Goal: Task Accomplishment & Management: Use online tool/utility

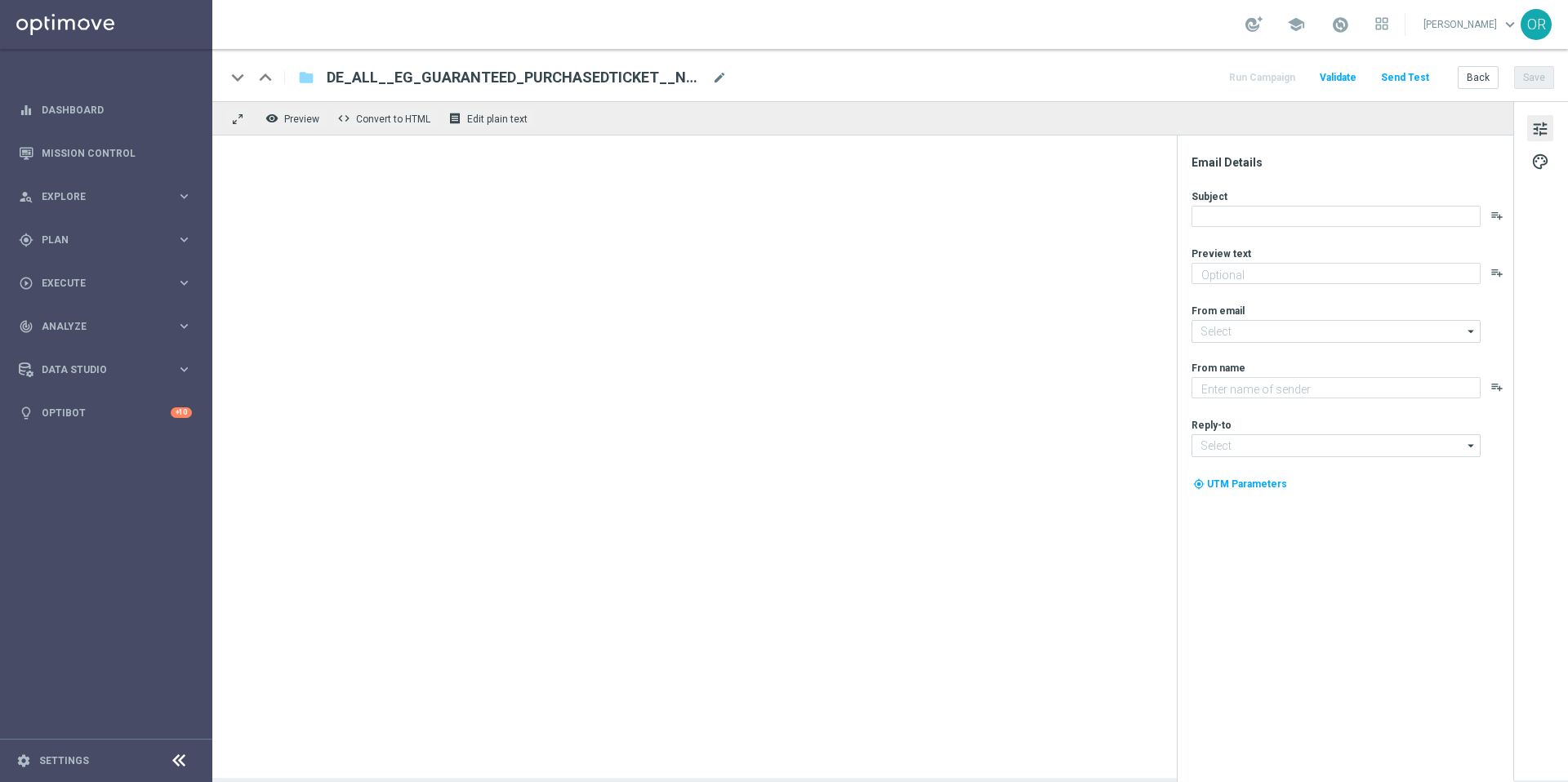
type textarea "Ein Los hast du – jetzt hol dir deinen garantierten Gewinn!"
type textarea "Lottoland"
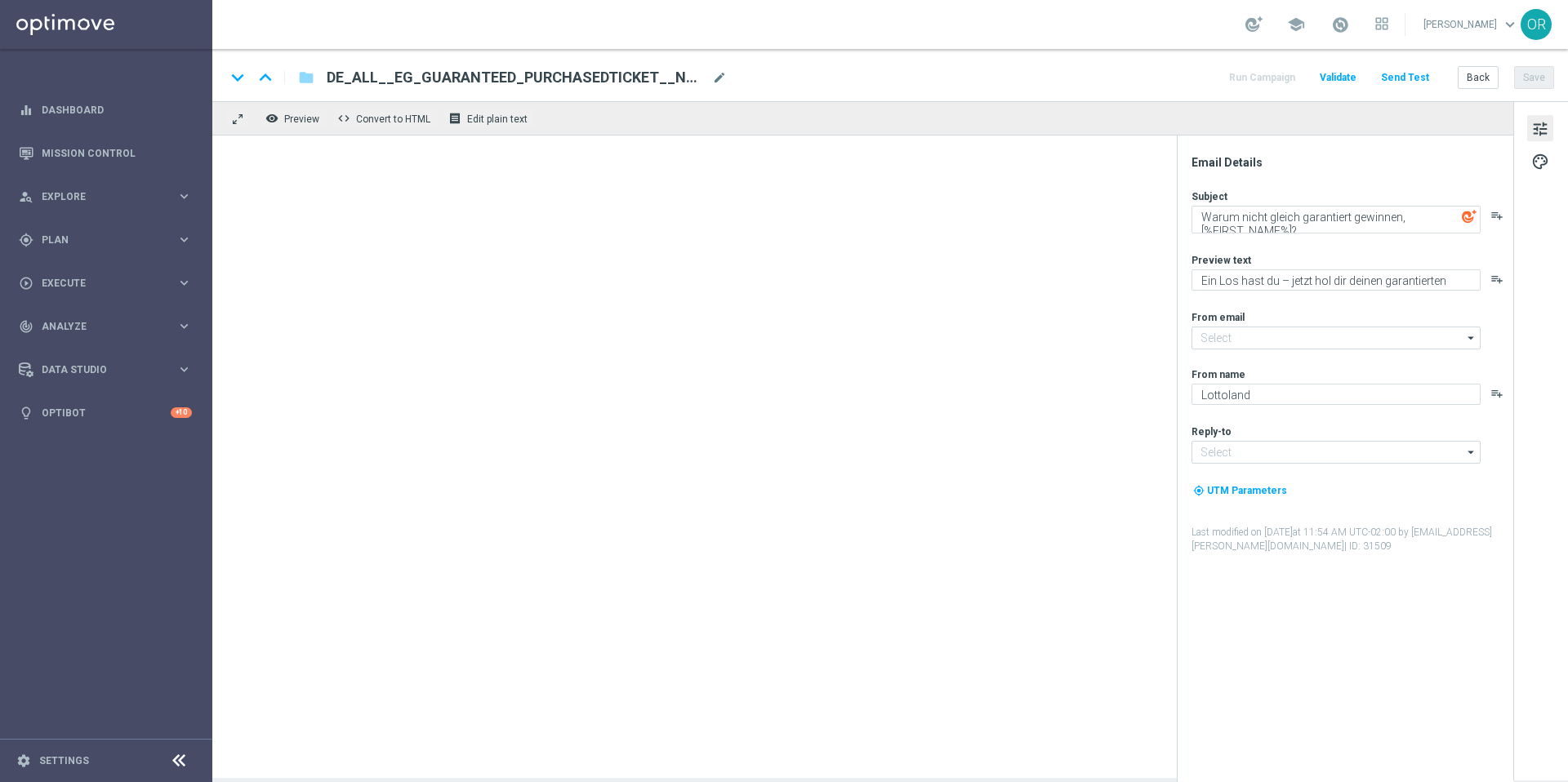
type input "mail@crm.lottoland.com"
type input "service@lottoland.com"
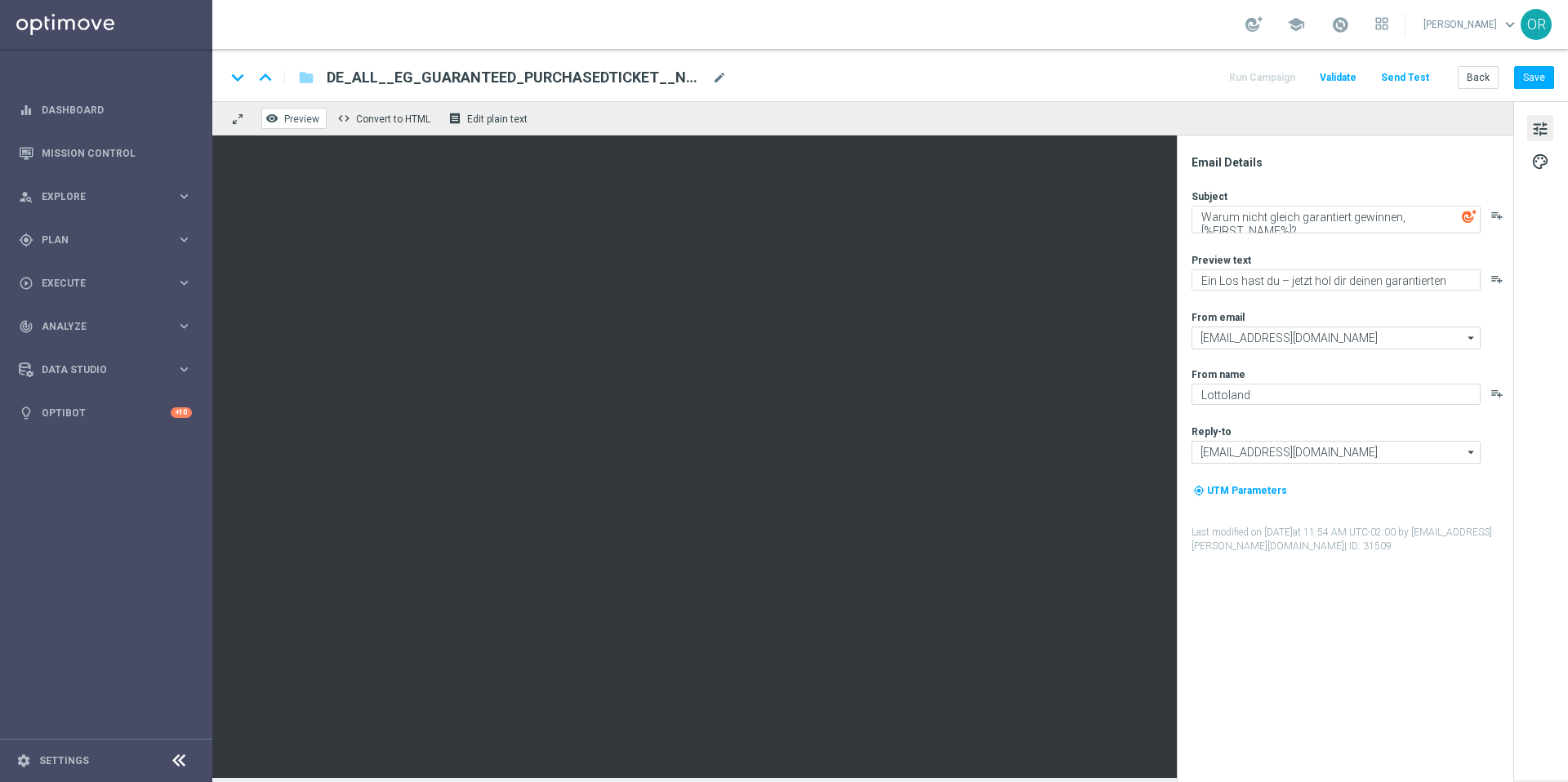
click at [303, 120] on span "Preview" at bounding box center [302, 119] width 35 height 11
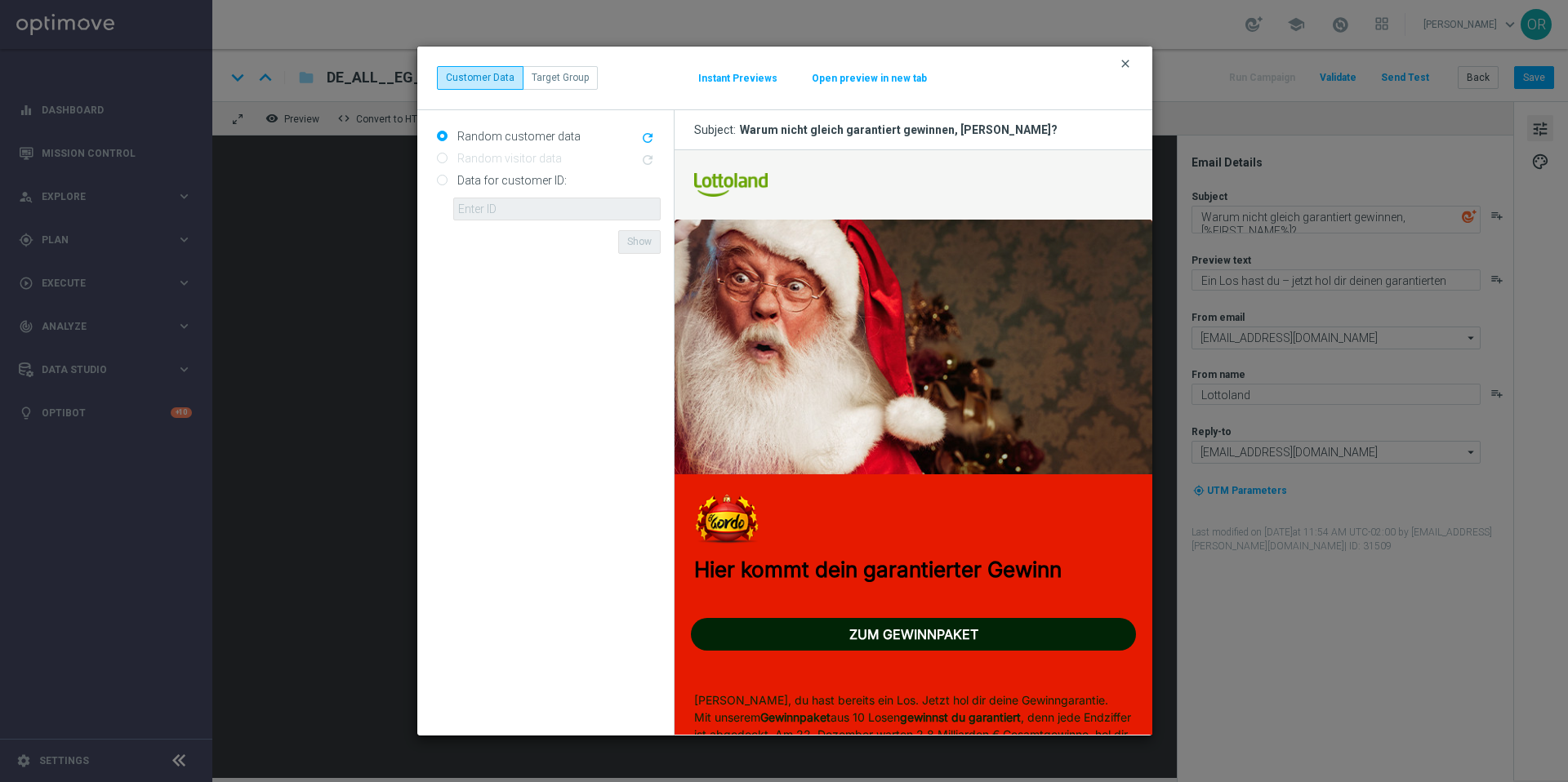
click at [1129, 66] on icon "clear" at bounding box center [1124, 63] width 13 height 13
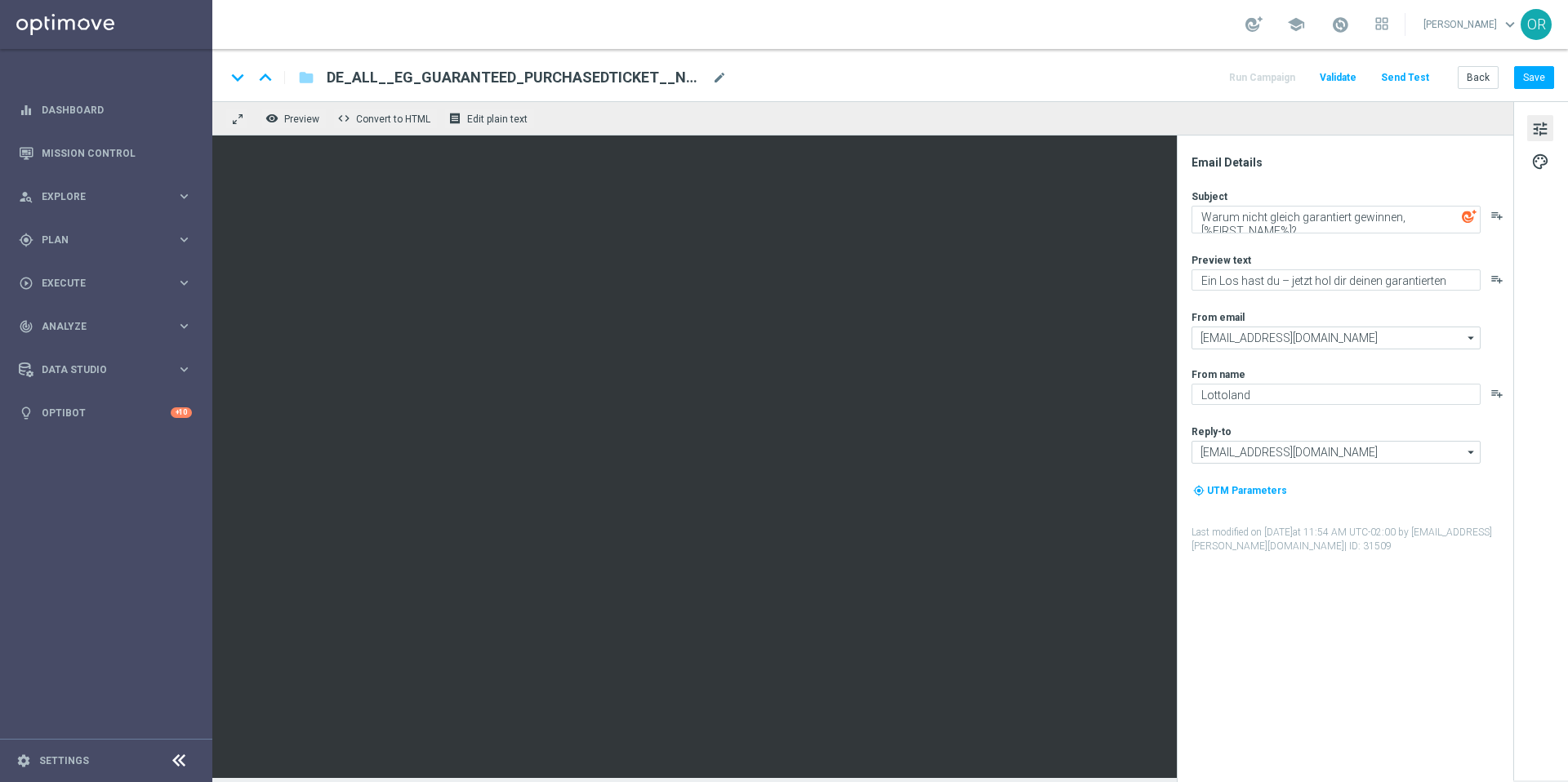
click at [1401, 73] on button "Send Test" at bounding box center [1405, 78] width 53 height 22
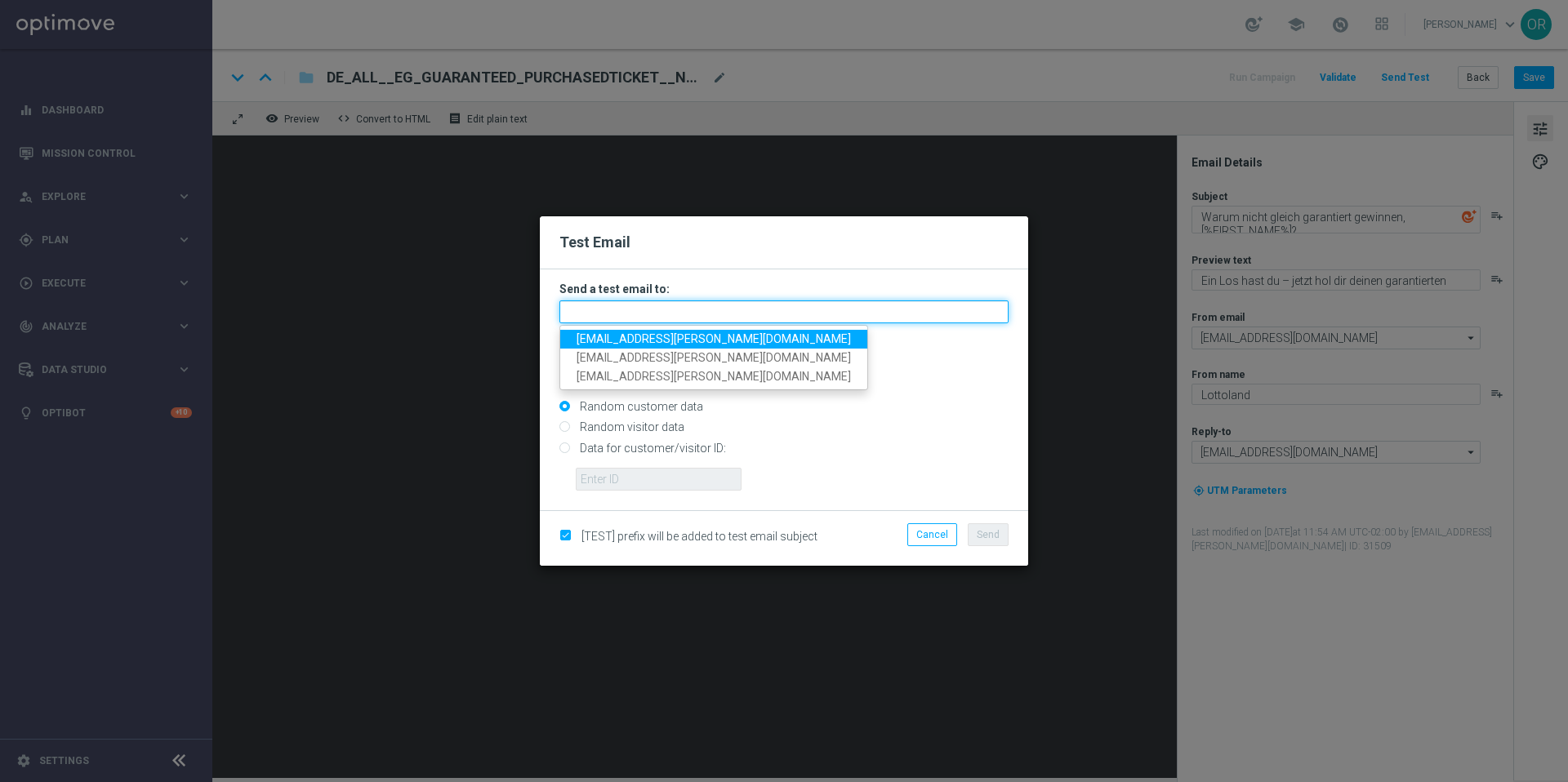
click at [672, 317] on input "text" at bounding box center [783, 312] width 449 height 23
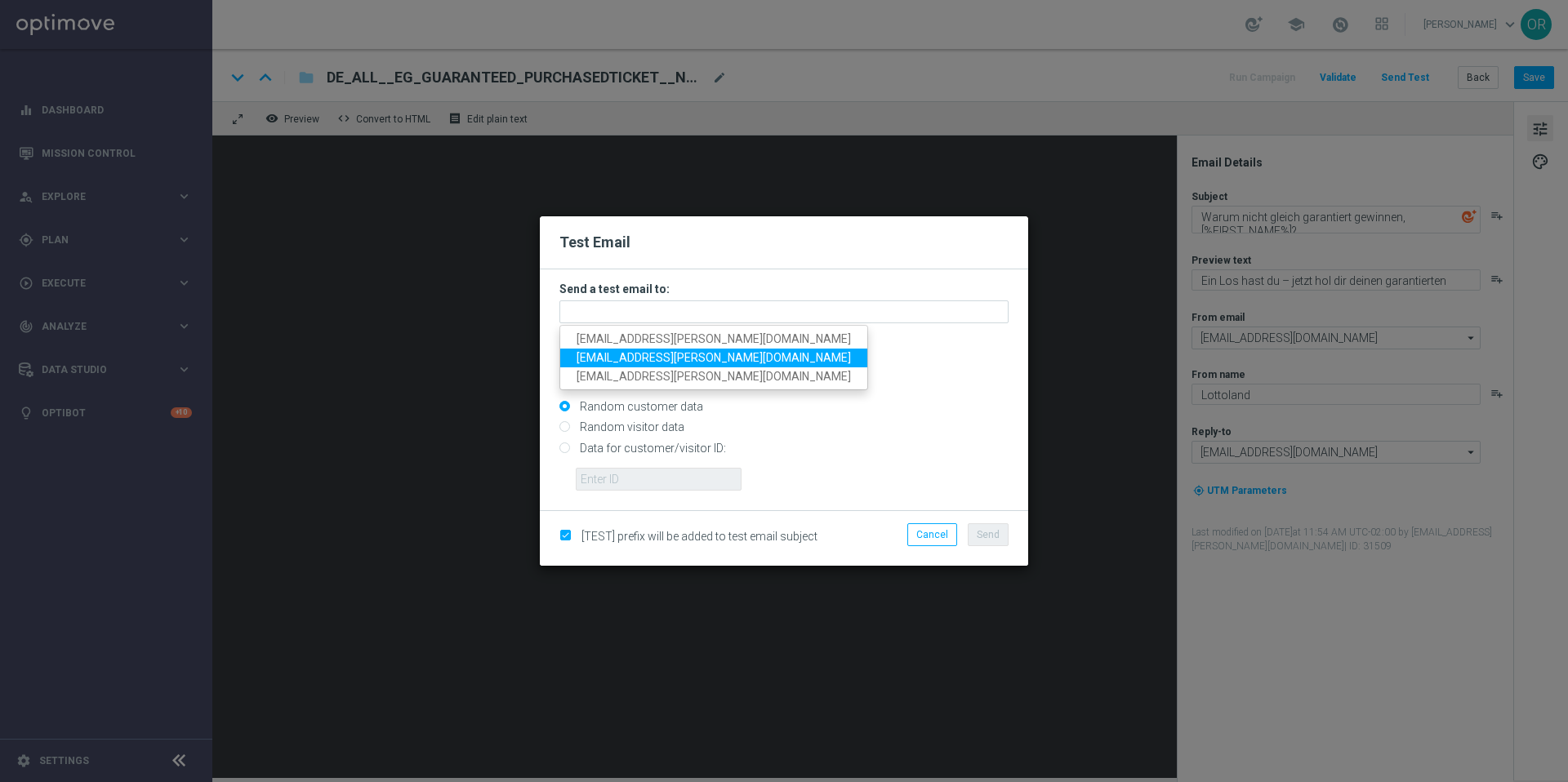
click at [613, 361] on span "orsolya.reichardt+br@lottoland.com" at bounding box center [713, 357] width 274 height 13
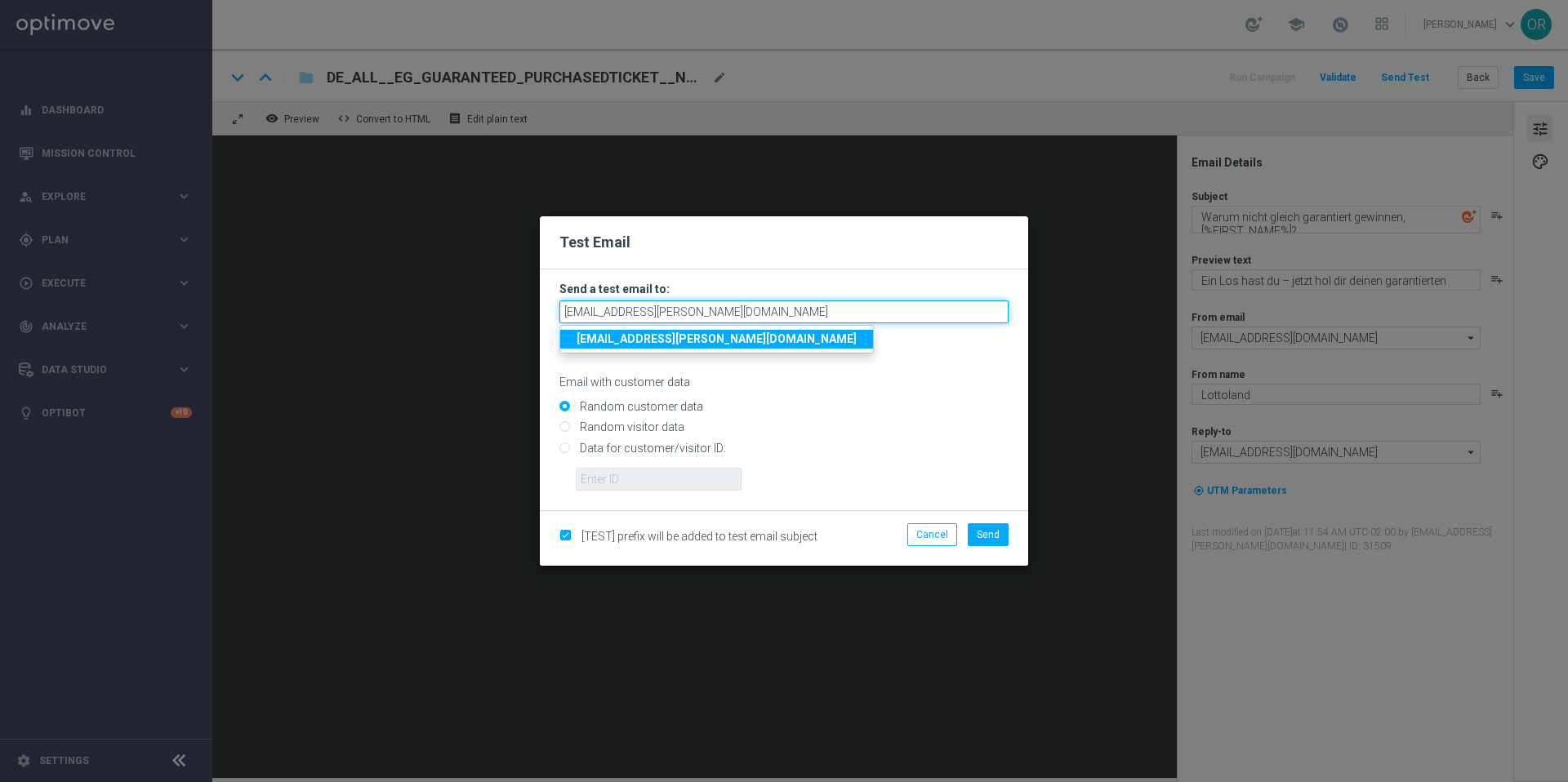
click at [751, 315] on input "orsolya.reichardt+br@lottoland.com" at bounding box center [783, 312] width 449 height 23
click at [663, 313] on input "orsolya.reichardt+br@lottoland.com" at bounding box center [783, 312] width 449 height 23
type input "orsolya.reichardt+de@lottoland.com"
click at [658, 335] on strong "orsolya.reichardt+de@lottoland.com" at bounding box center [716, 338] width 280 height 13
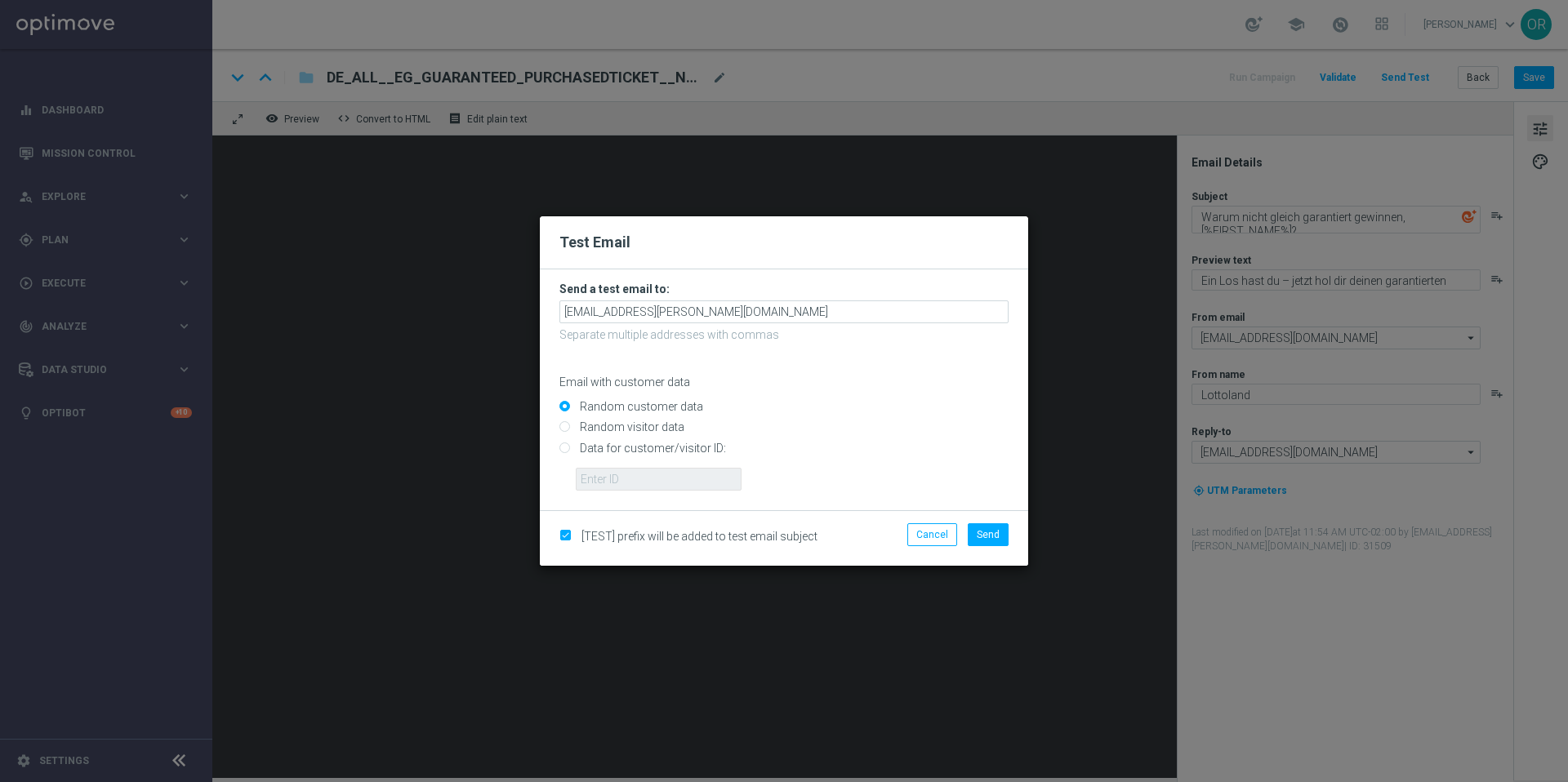
click at [564, 444] on input "Data for customer/visitor ID:" at bounding box center [783, 455] width 449 height 23
radio input "true"
click at [609, 477] on input "text" at bounding box center [658, 479] width 165 height 23
click at [977, 533] on span "Send" at bounding box center [988, 534] width 23 height 11
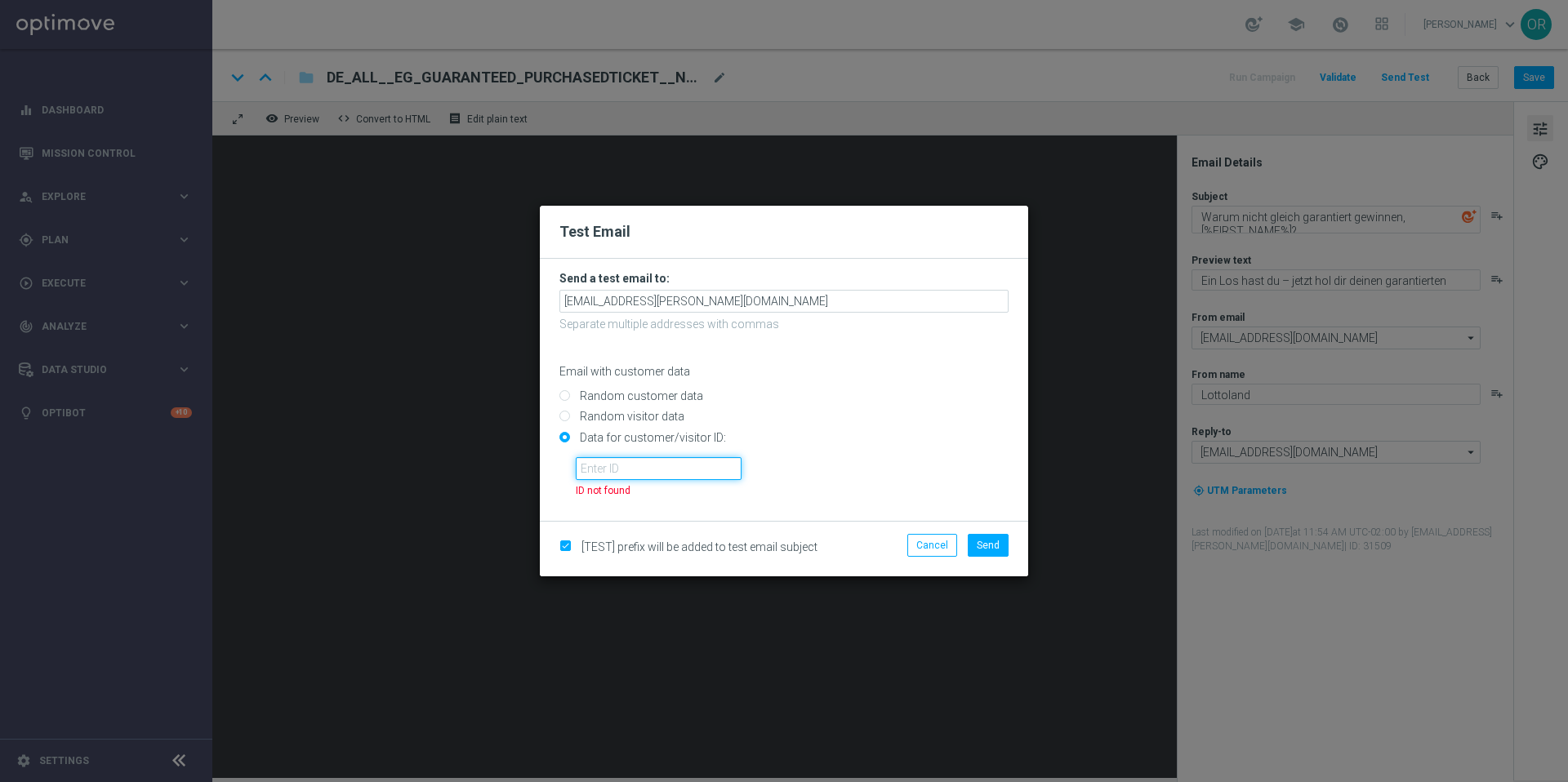
click at [642, 469] on input "text" at bounding box center [658, 469] width 165 height 23
click at [638, 474] on input "text" at bounding box center [658, 469] width 165 height 23
paste input "224919302"
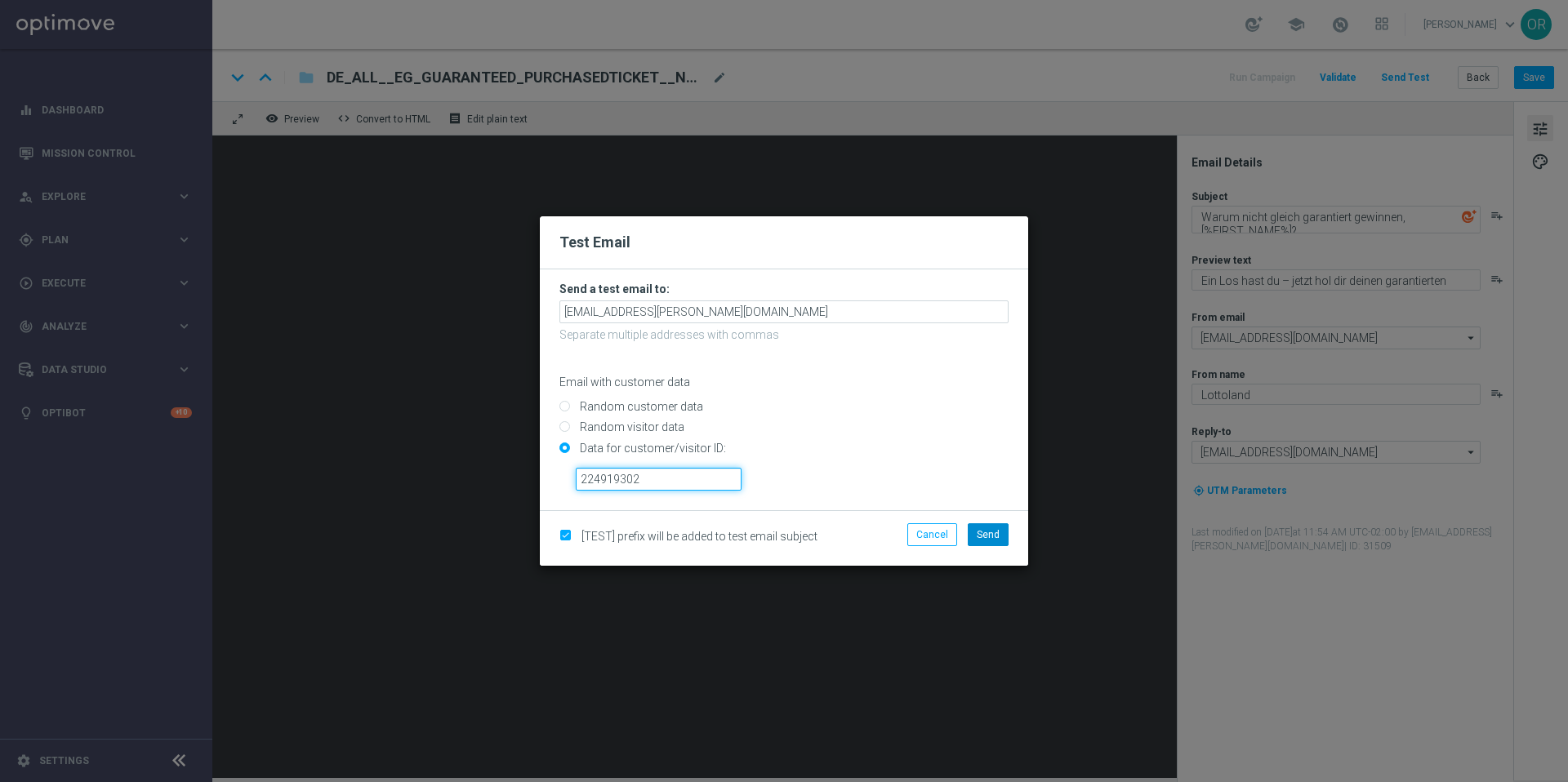
type input "224919302"
click at [982, 537] on span "Send" at bounding box center [988, 534] width 23 height 11
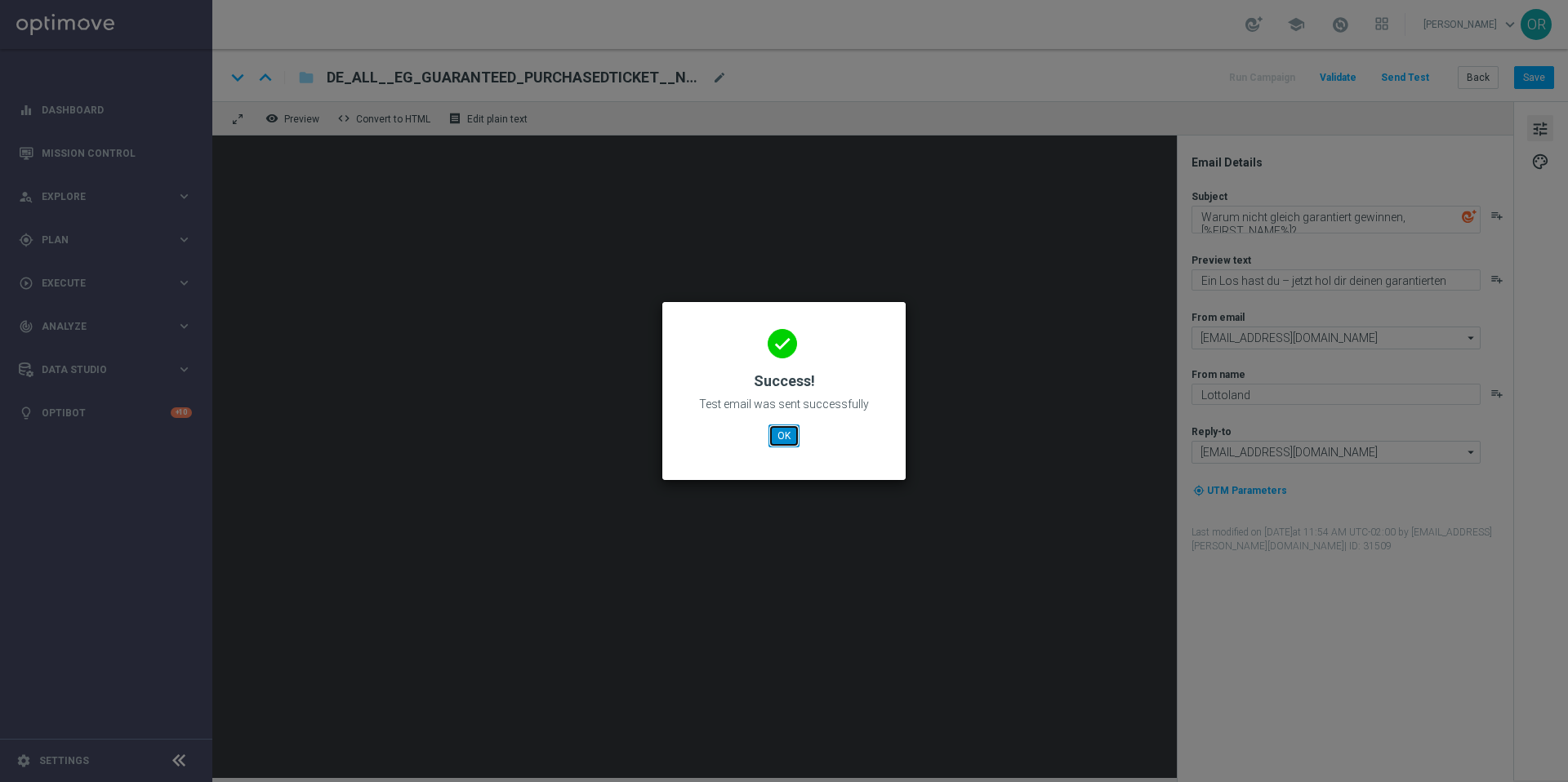
click at [790, 445] on button "OK" at bounding box center [784, 436] width 31 height 23
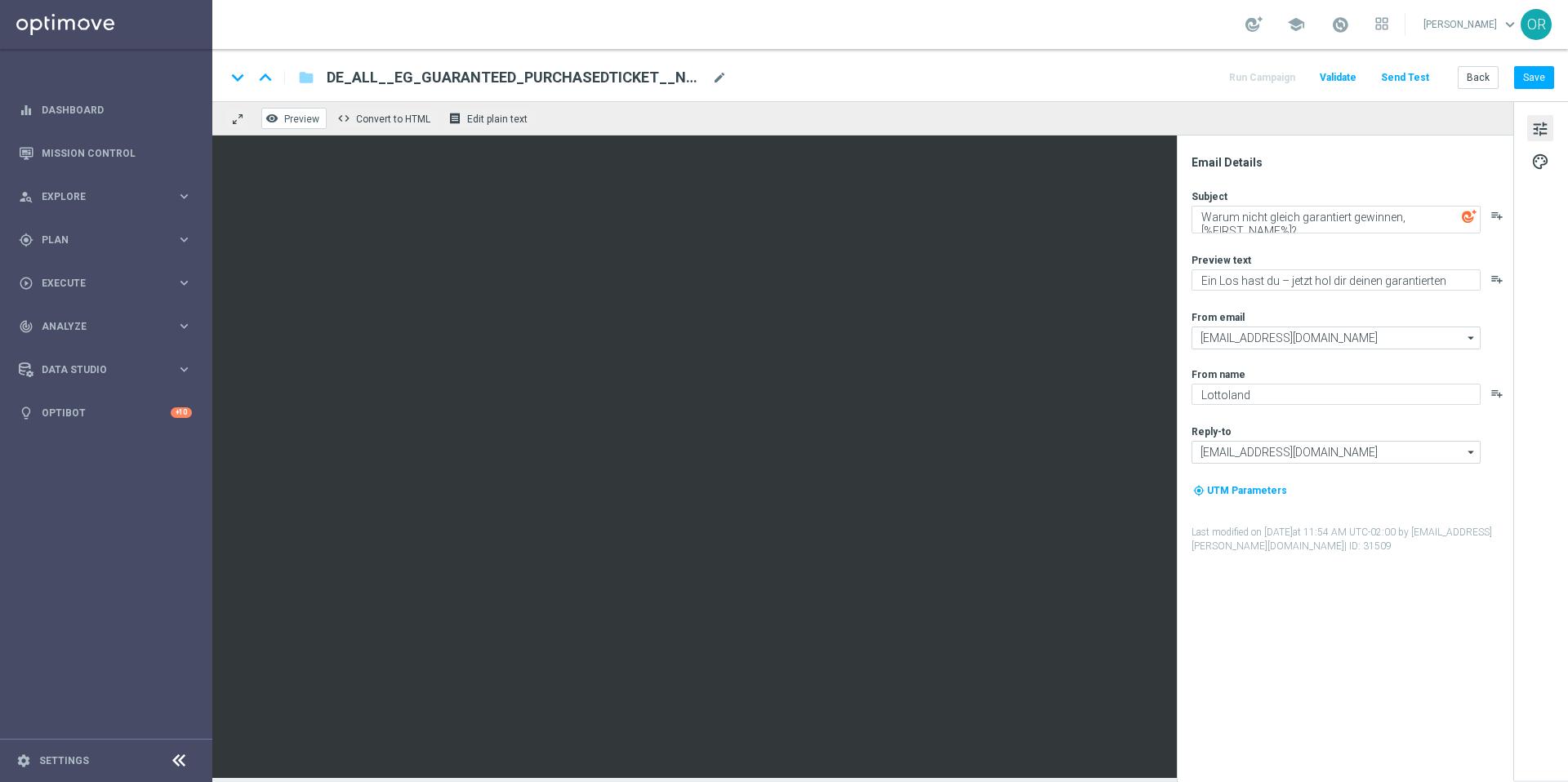
click at [300, 126] on button "remove_red_eye Preview" at bounding box center [294, 118] width 65 height 22
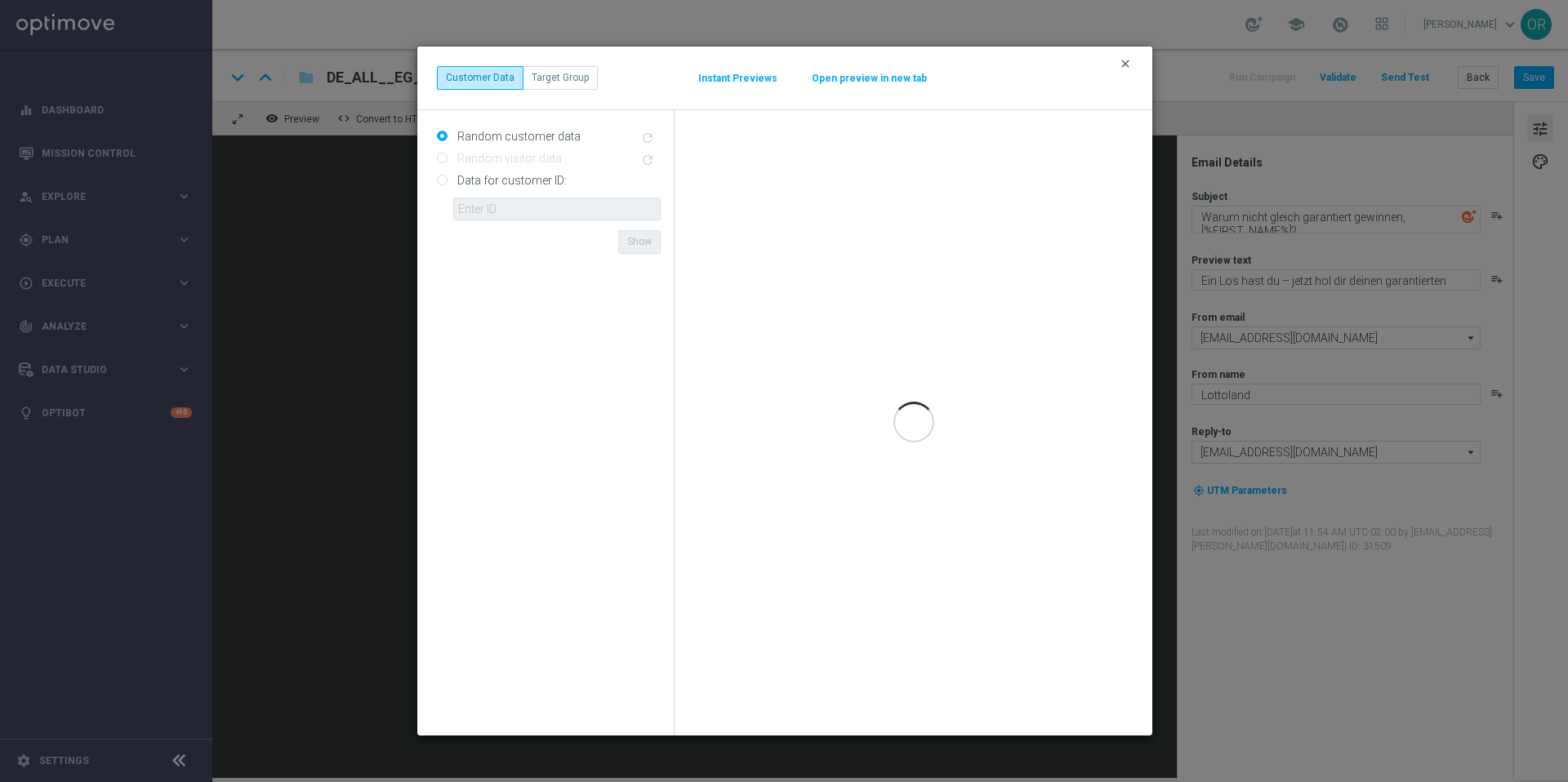
click at [1130, 66] on icon "clear" at bounding box center [1124, 63] width 13 height 13
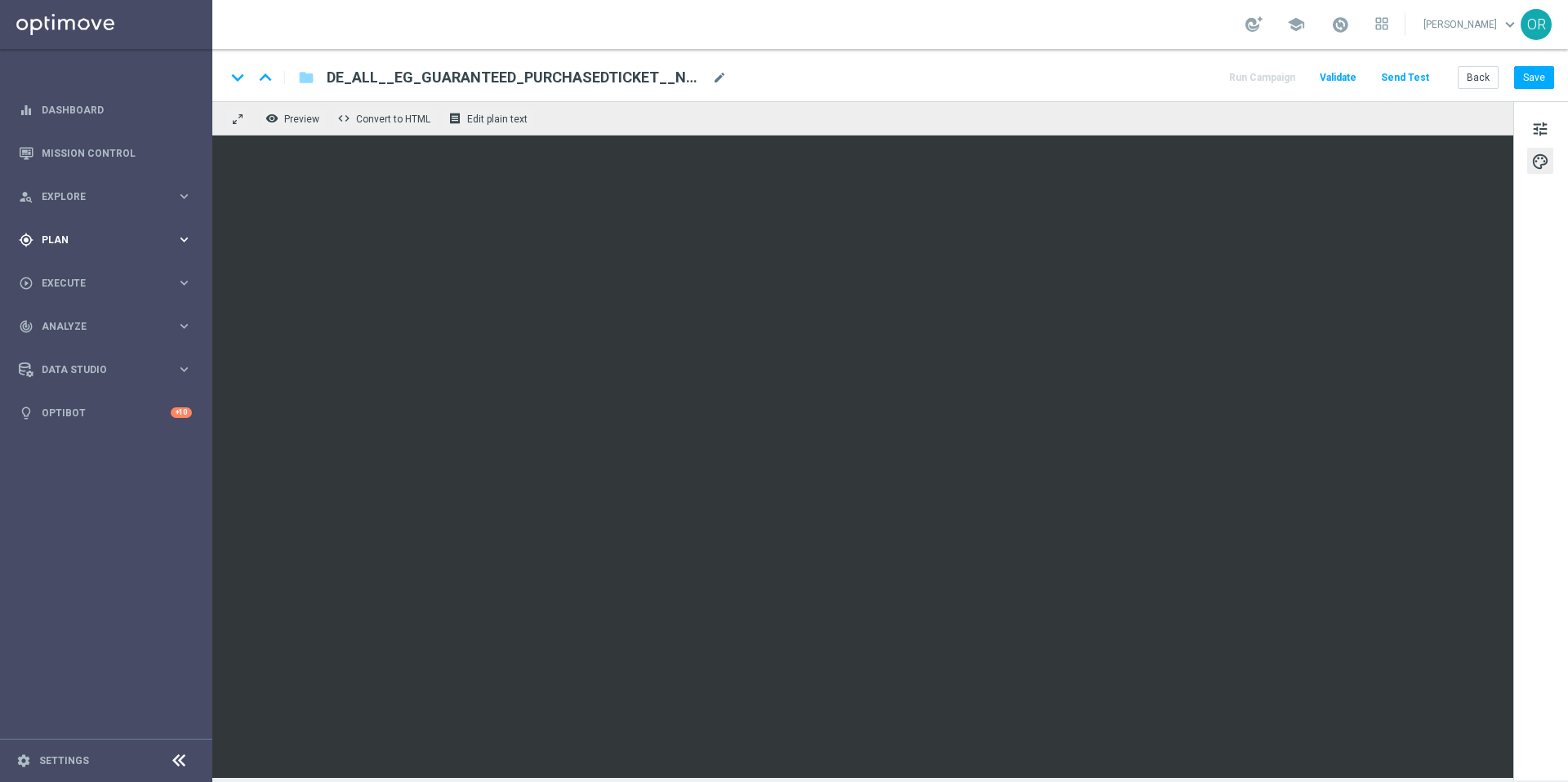
click at [84, 235] on span "Plan" at bounding box center [109, 239] width 134 height 9
click at [86, 326] on span "Templates" at bounding box center [102, 322] width 117 height 9
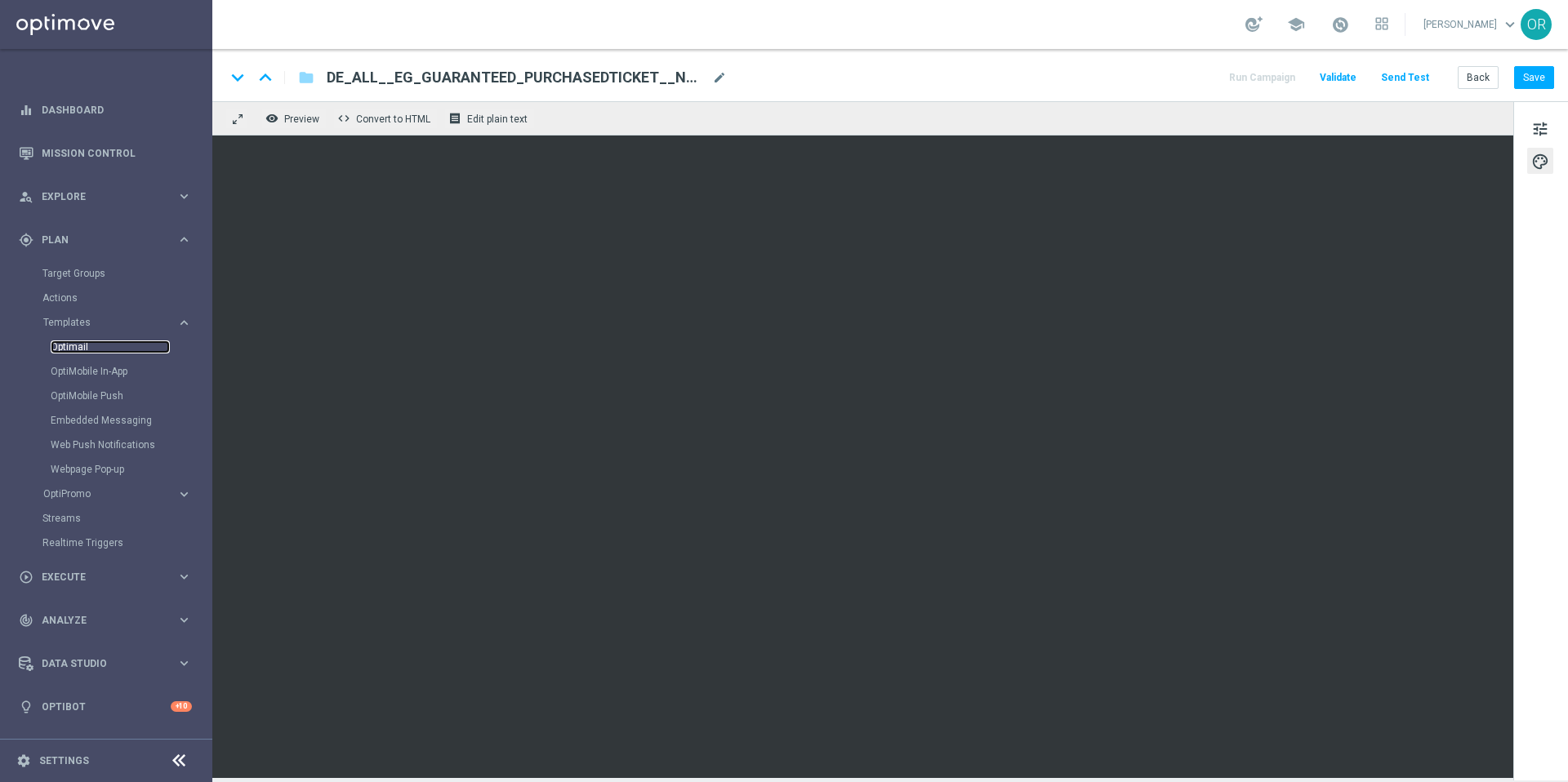
click at [80, 341] on link "Optimail" at bounding box center [110, 346] width 119 height 13
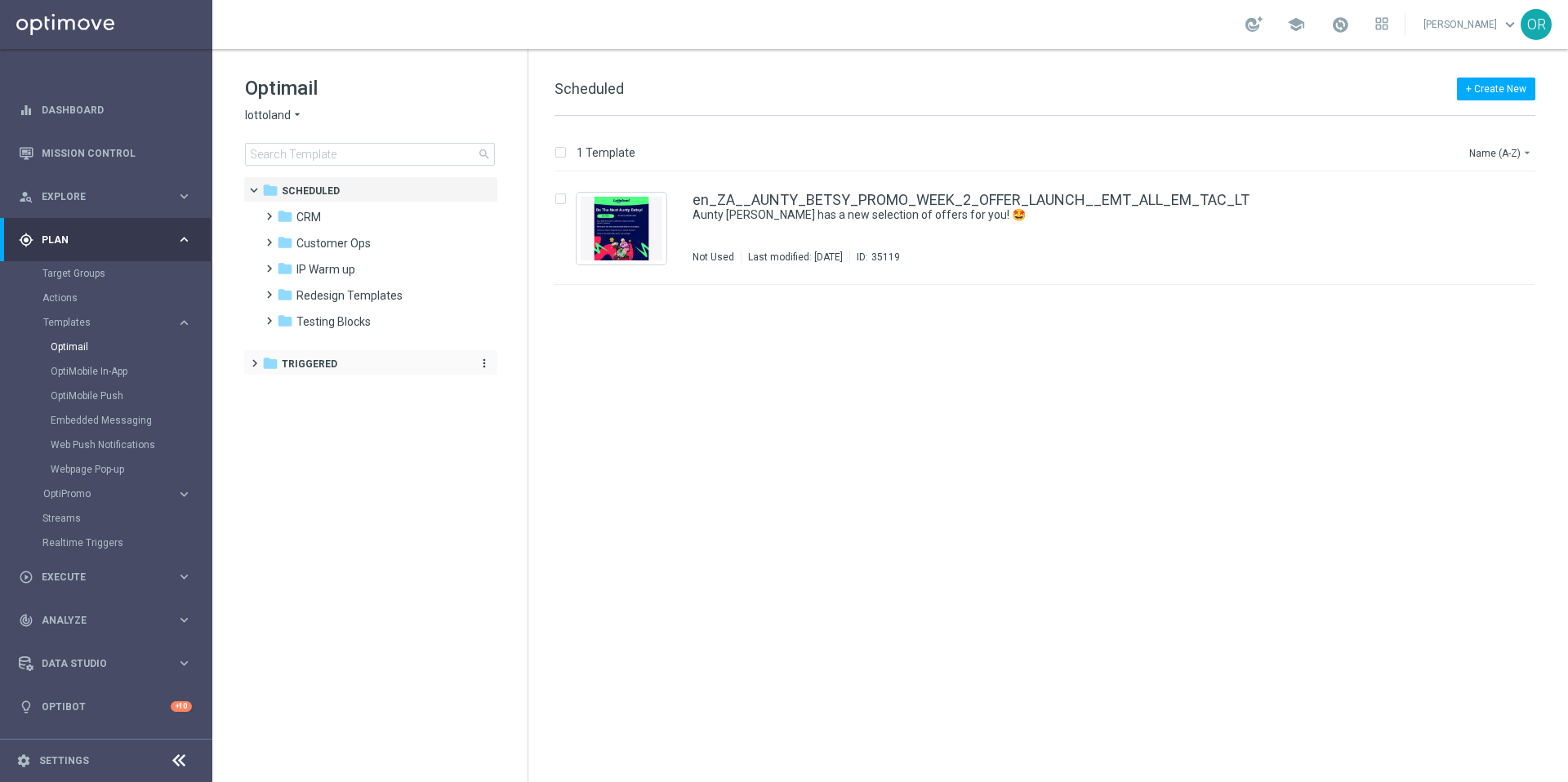
click at [323, 365] on span "Triggered" at bounding box center [309, 363] width 55 height 15
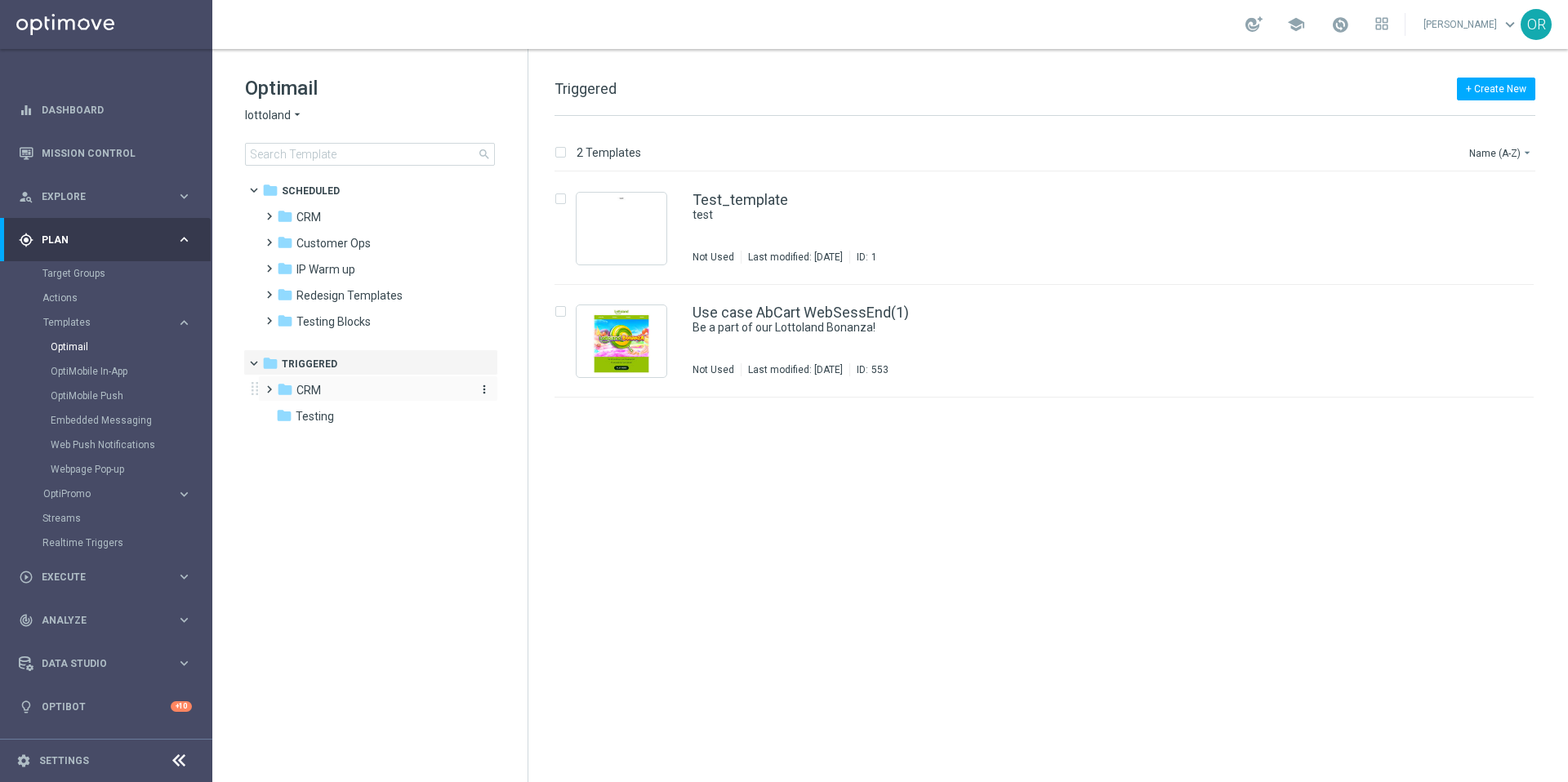
click at [327, 391] on div "folder CRM" at bounding box center [370, 391] width 188 height 19
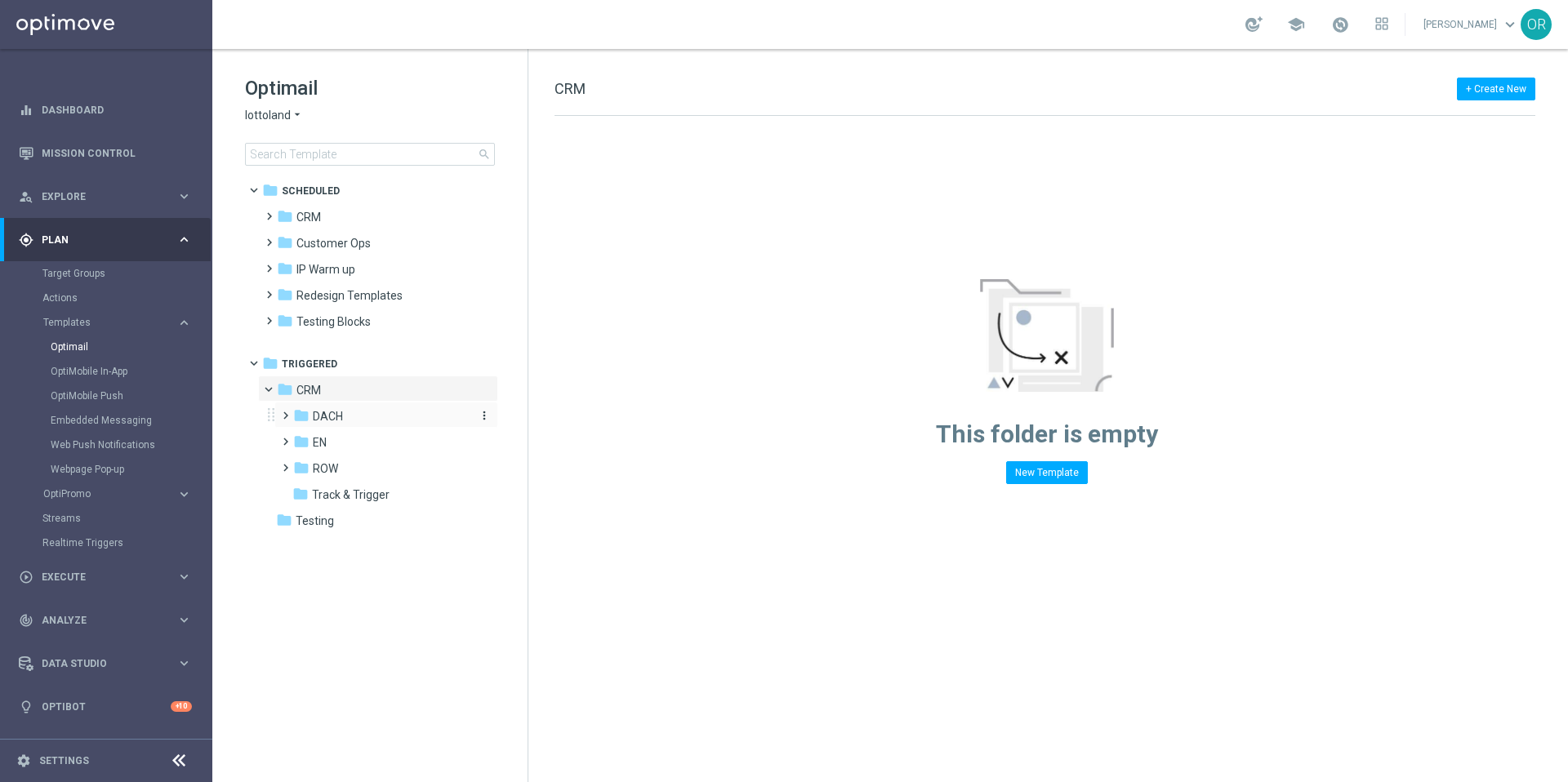
click at [334, 418] on span "DACH" at bounding box center [327, 416] width 30 height 15
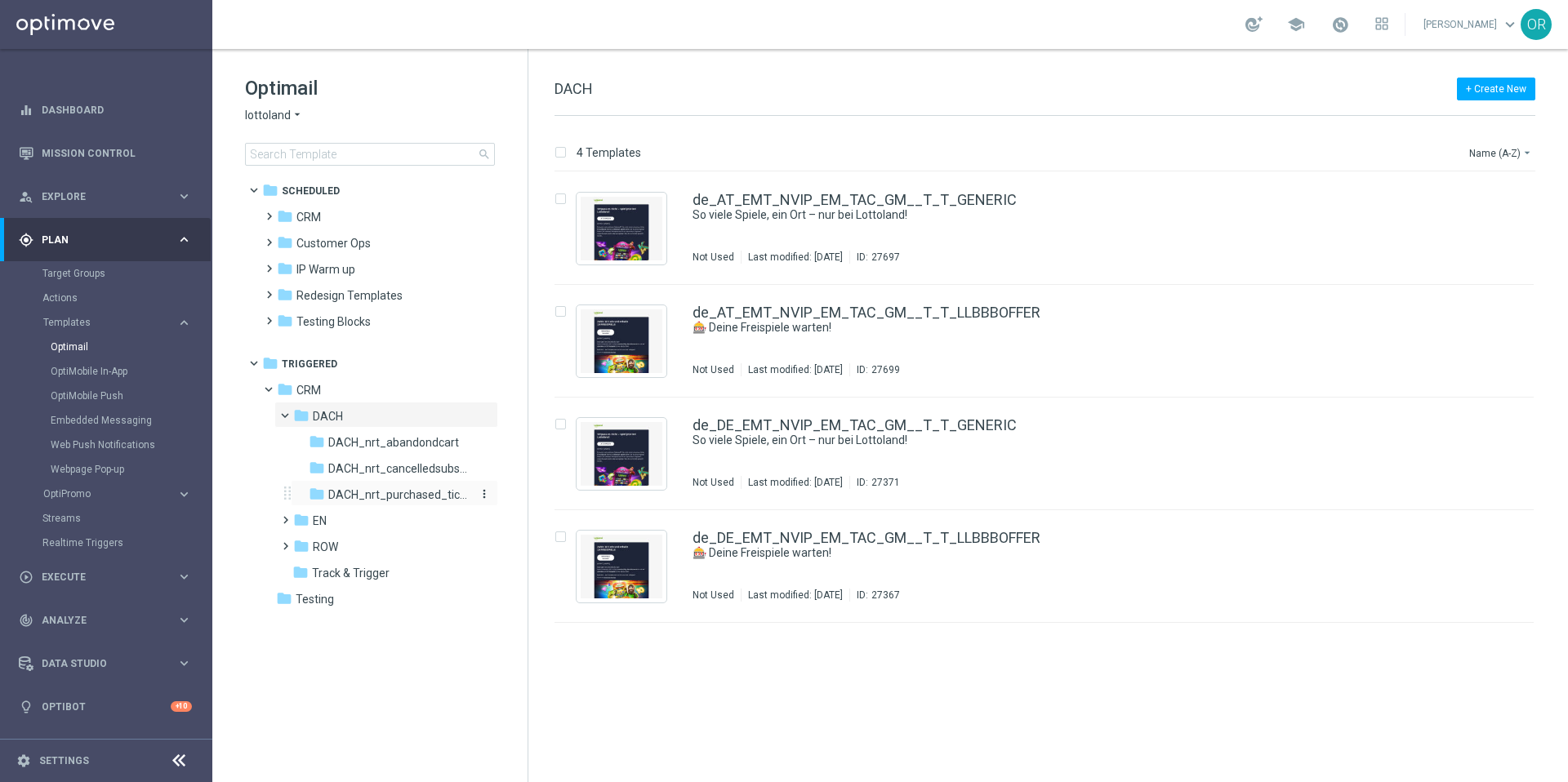
click at [390, 497] on span "DACH_nrt_purchased_tickets" at bounding box center [399, 494] width 141 height 15
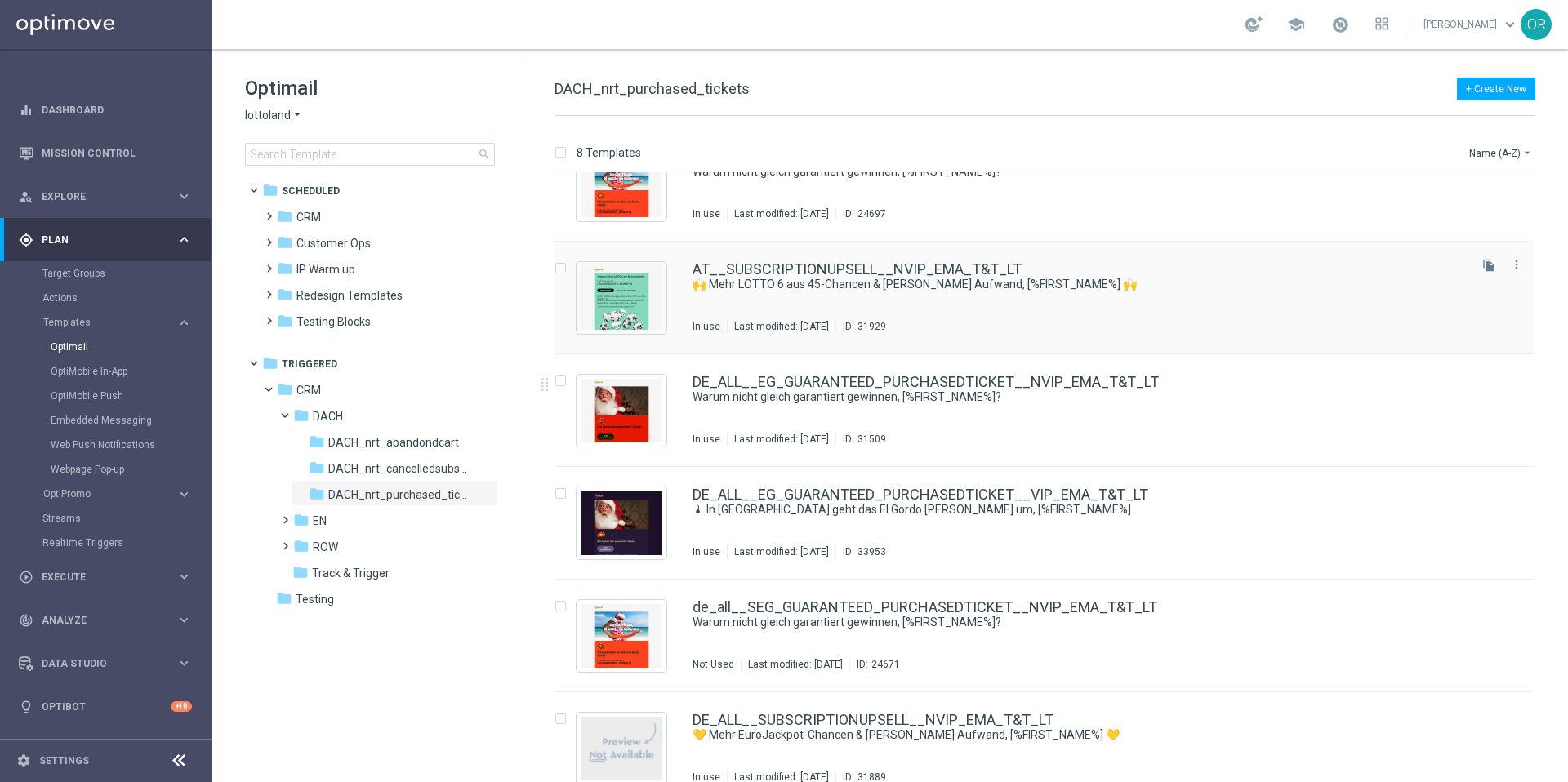
scroll to position [291, 0]
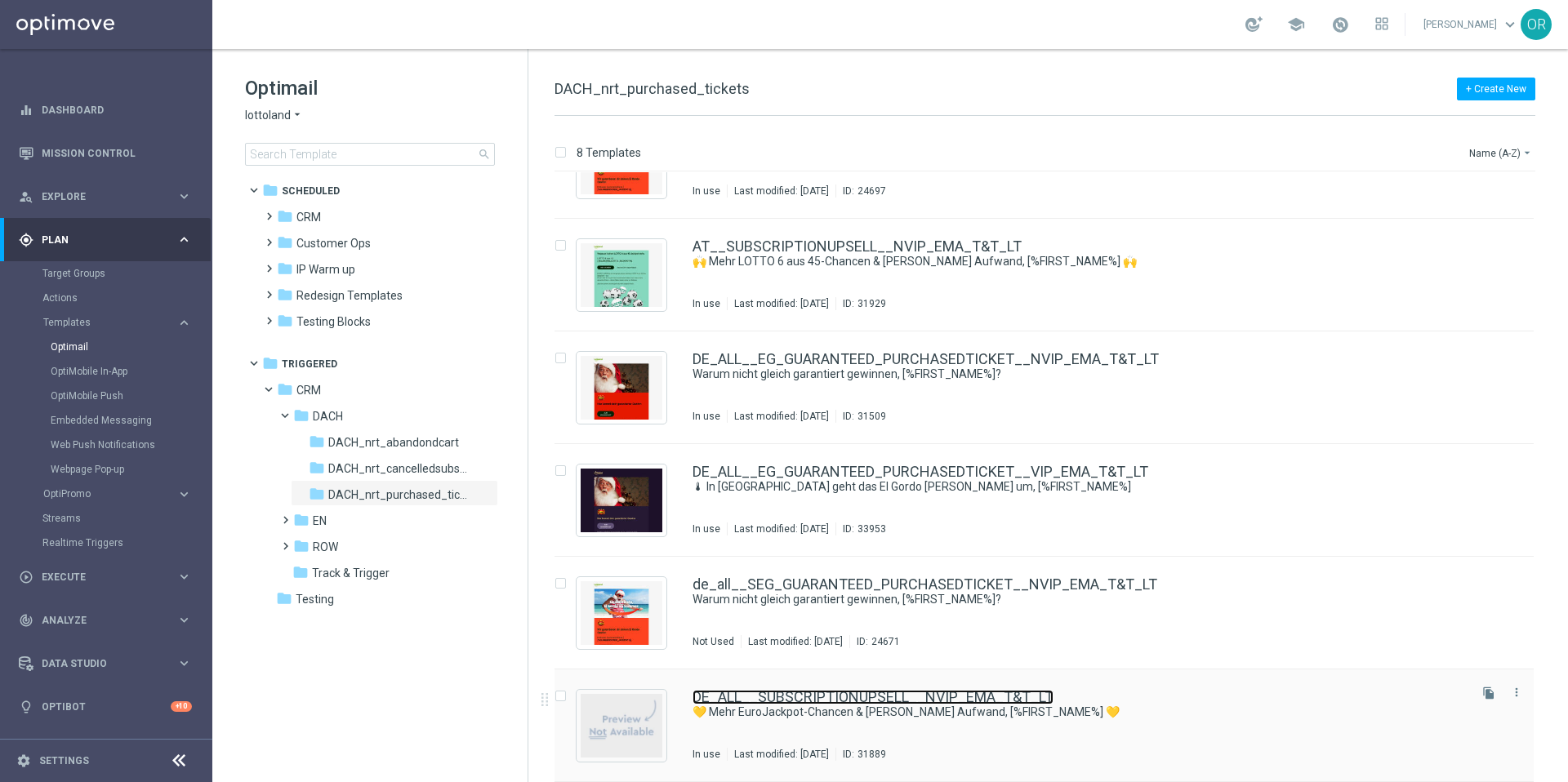
click at [837, 696] on link "DE_ALL__SUBSCRIPTIONUPSELL__NVIP_EMA_T&T_LT" at bounding box center [873, 697] width 361 height 15
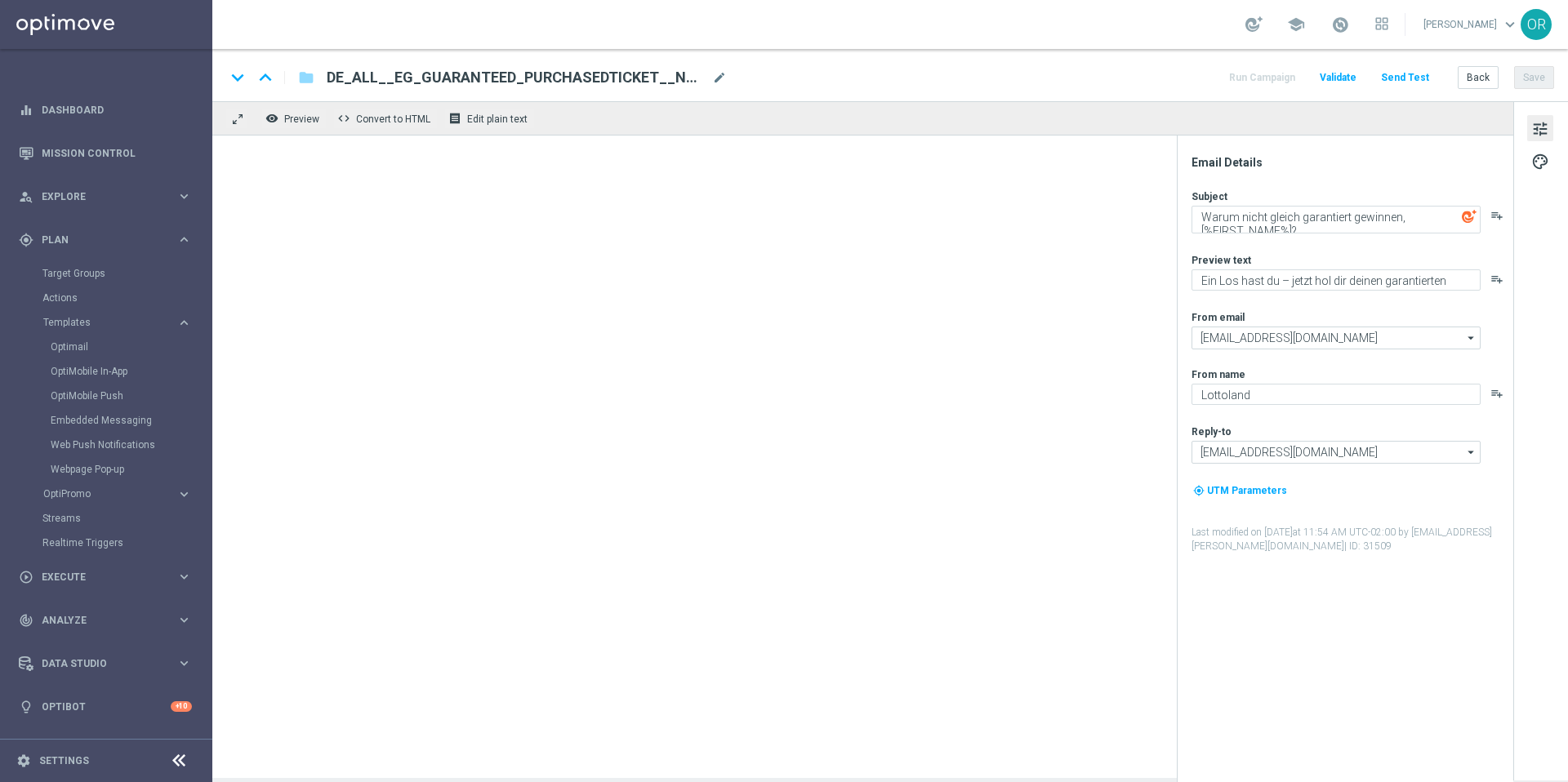
type textarea "💛 Mehr EuroJackpot-Chancen & weniger Aufwand, [%FIRST_NAME%] 💛"
type textarea "Jetzt Abo aktivieren und keine Ziehung mehr verpassen"
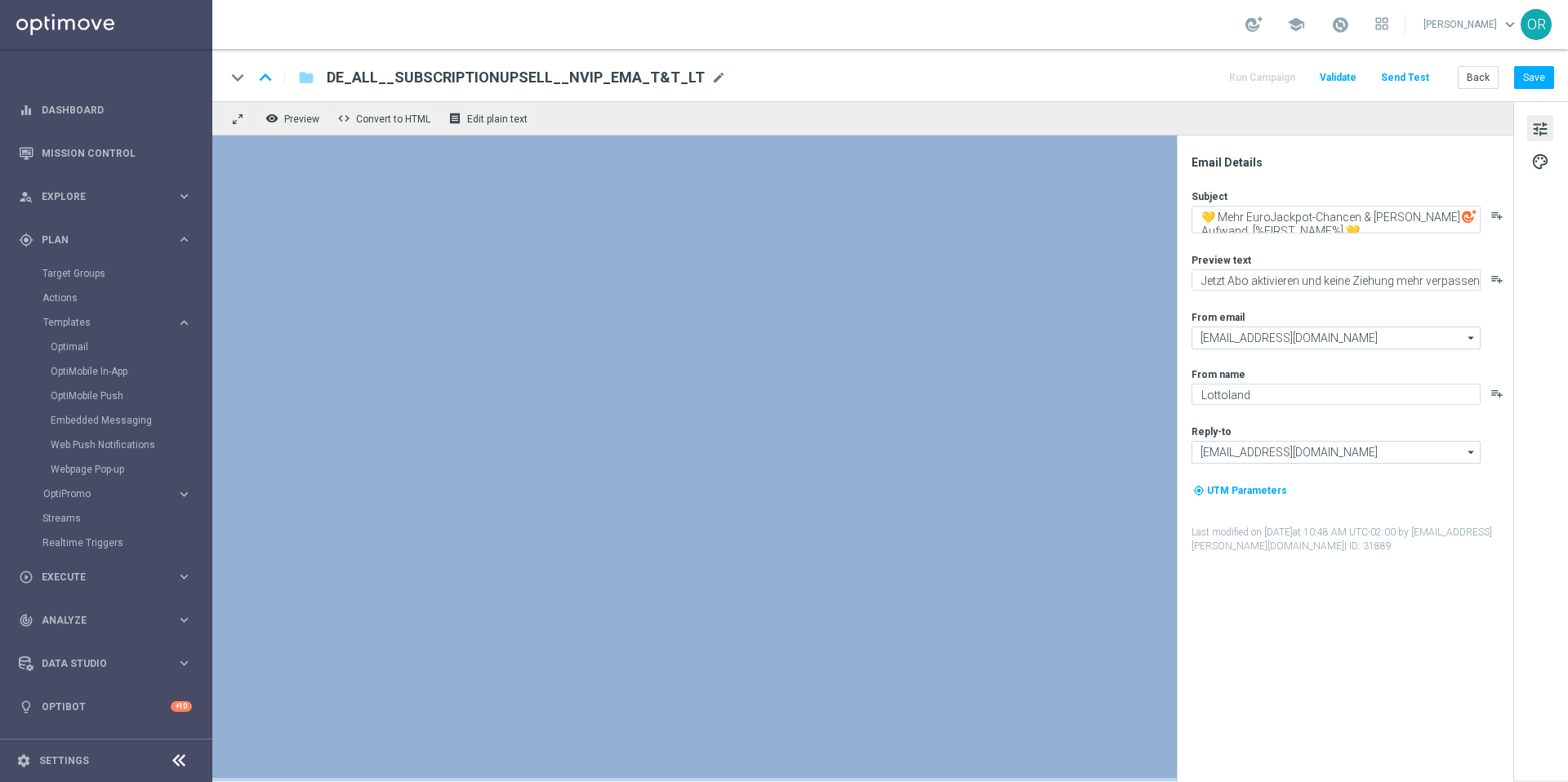
click at [1399, 78] on button "Send Test" at bounding box center [1405, 78] width 53 height 22
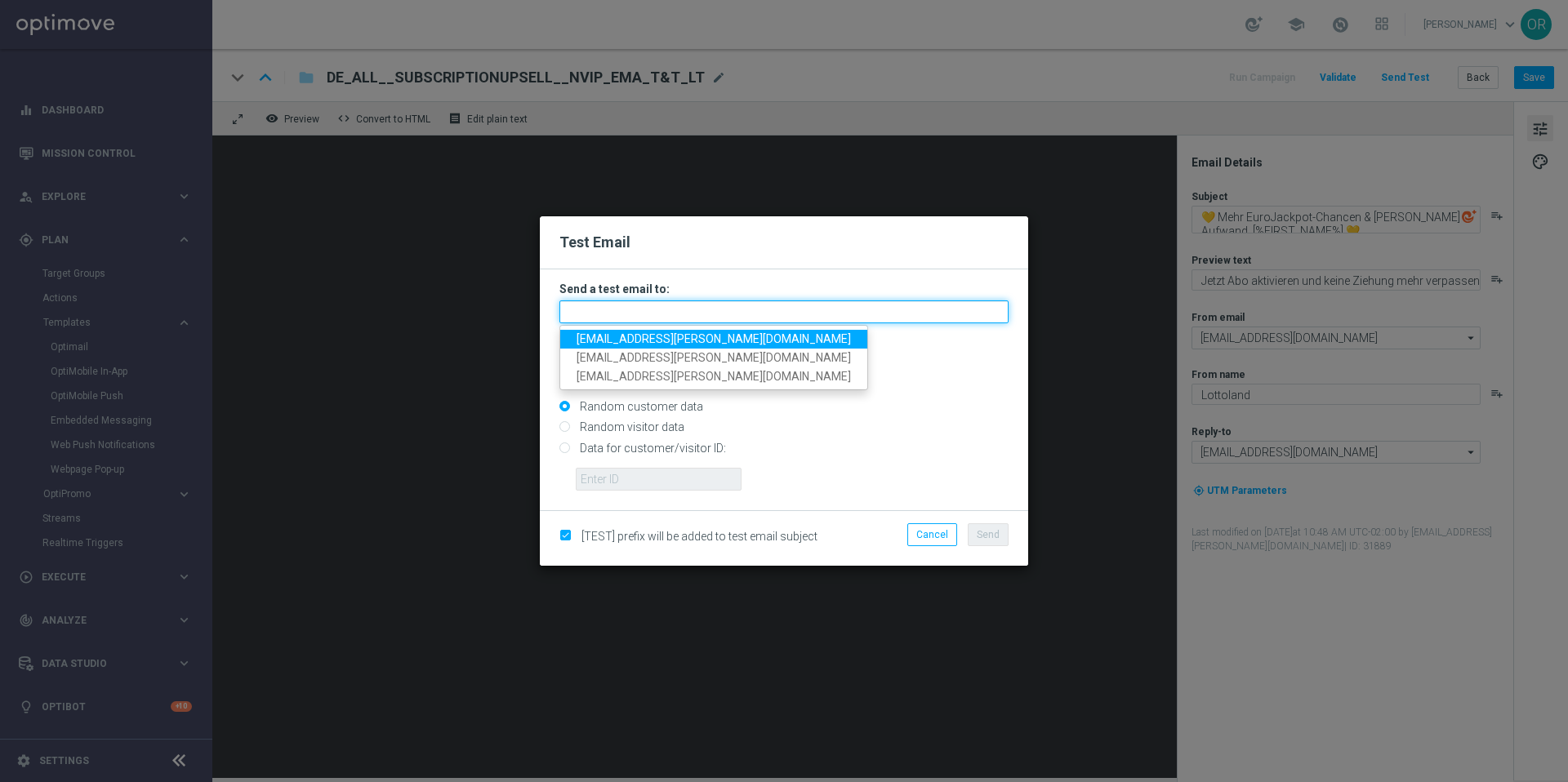
click at [690, 319] on input "text" at bounding box center [783, 312] width 449 height 23
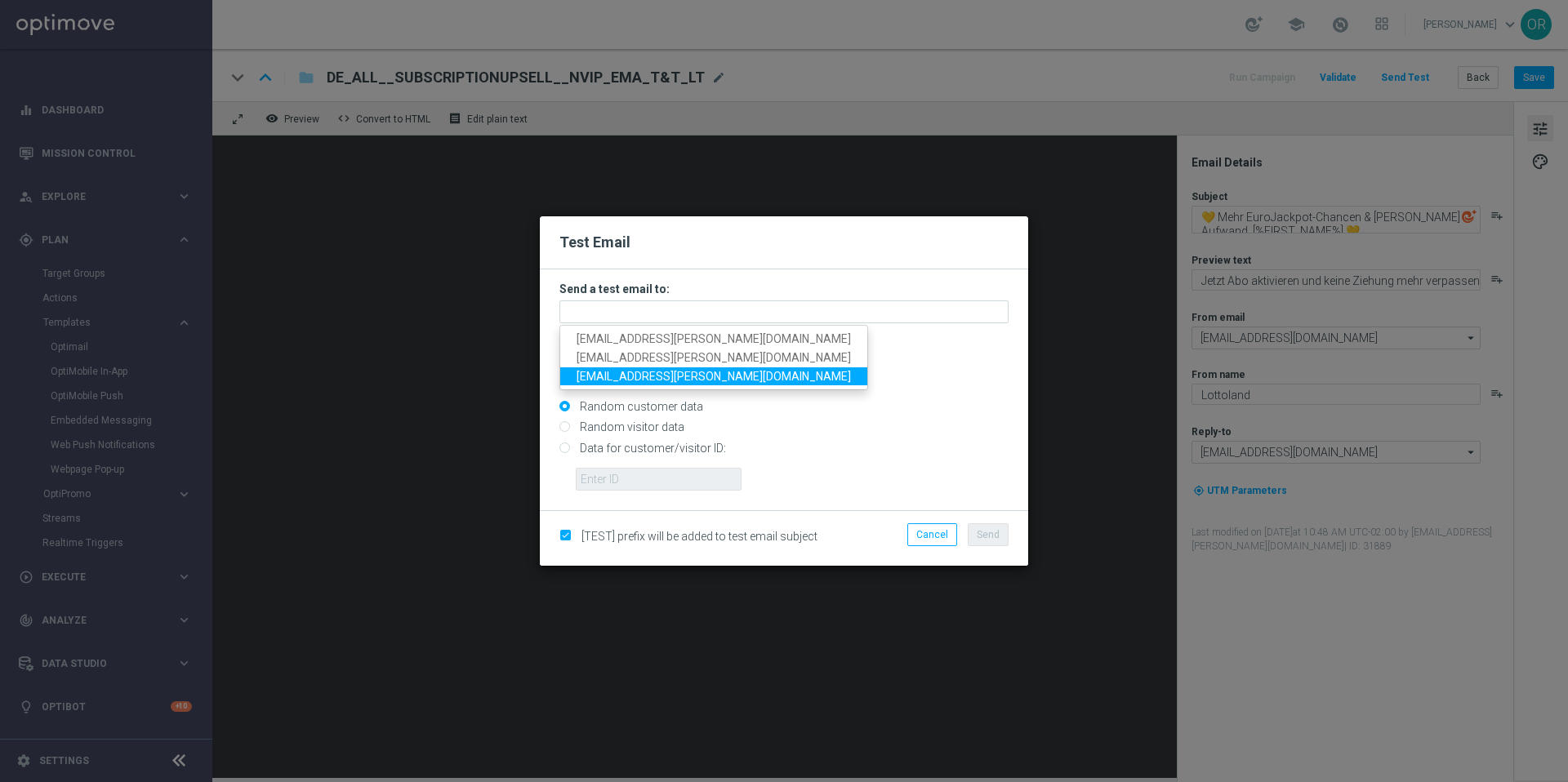
click at [618, 374] on span "orsolya.reichardt@lottoland.com" at bounding box center [713, 375] width 274 height 13
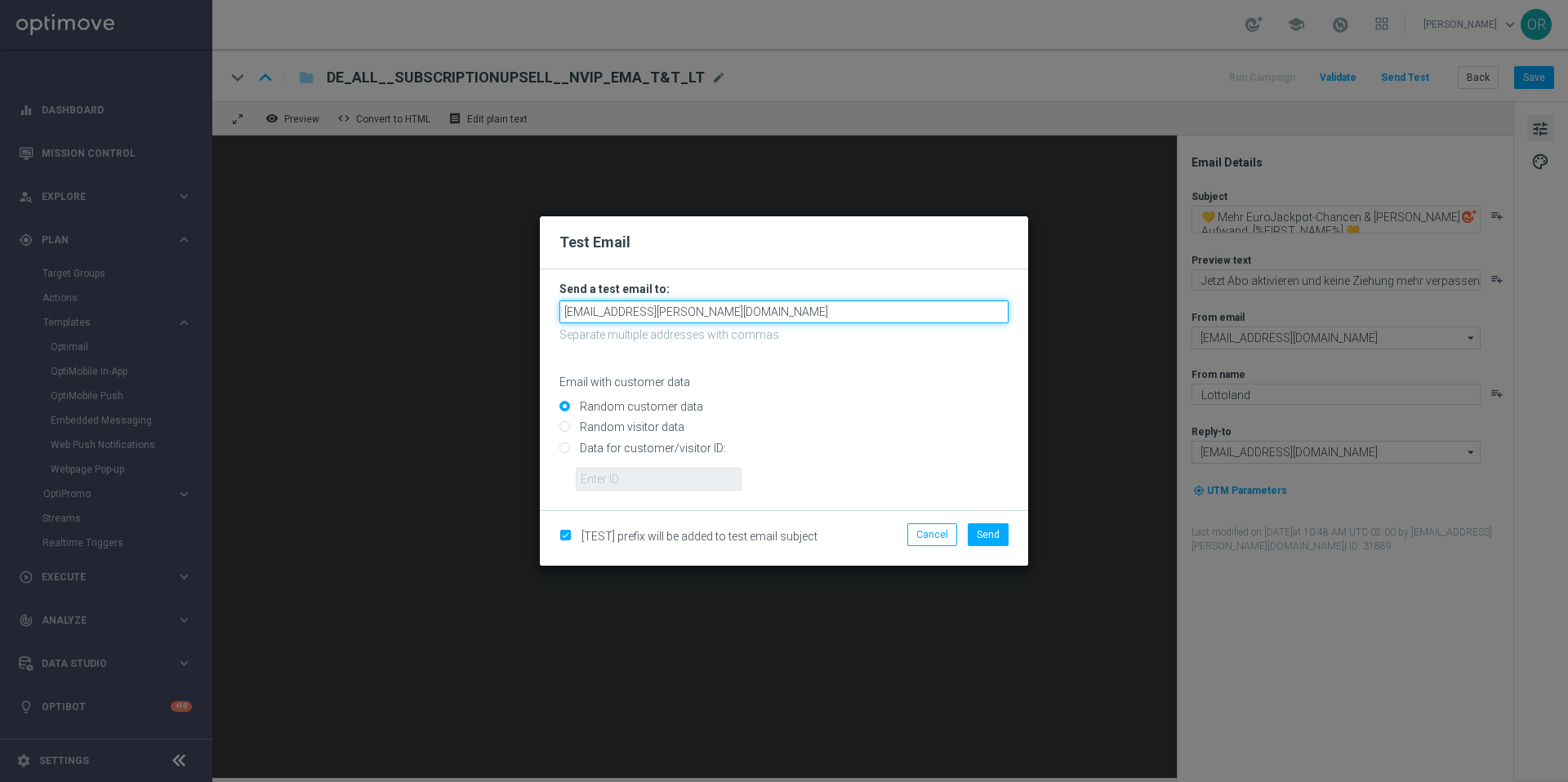
click at [648, 314] on input "orsolya.reichardt@lottoland.com" at bounding box center [783, 312] width 449 height 23
type input "orsolya.reichardt+de@lottoland.com"
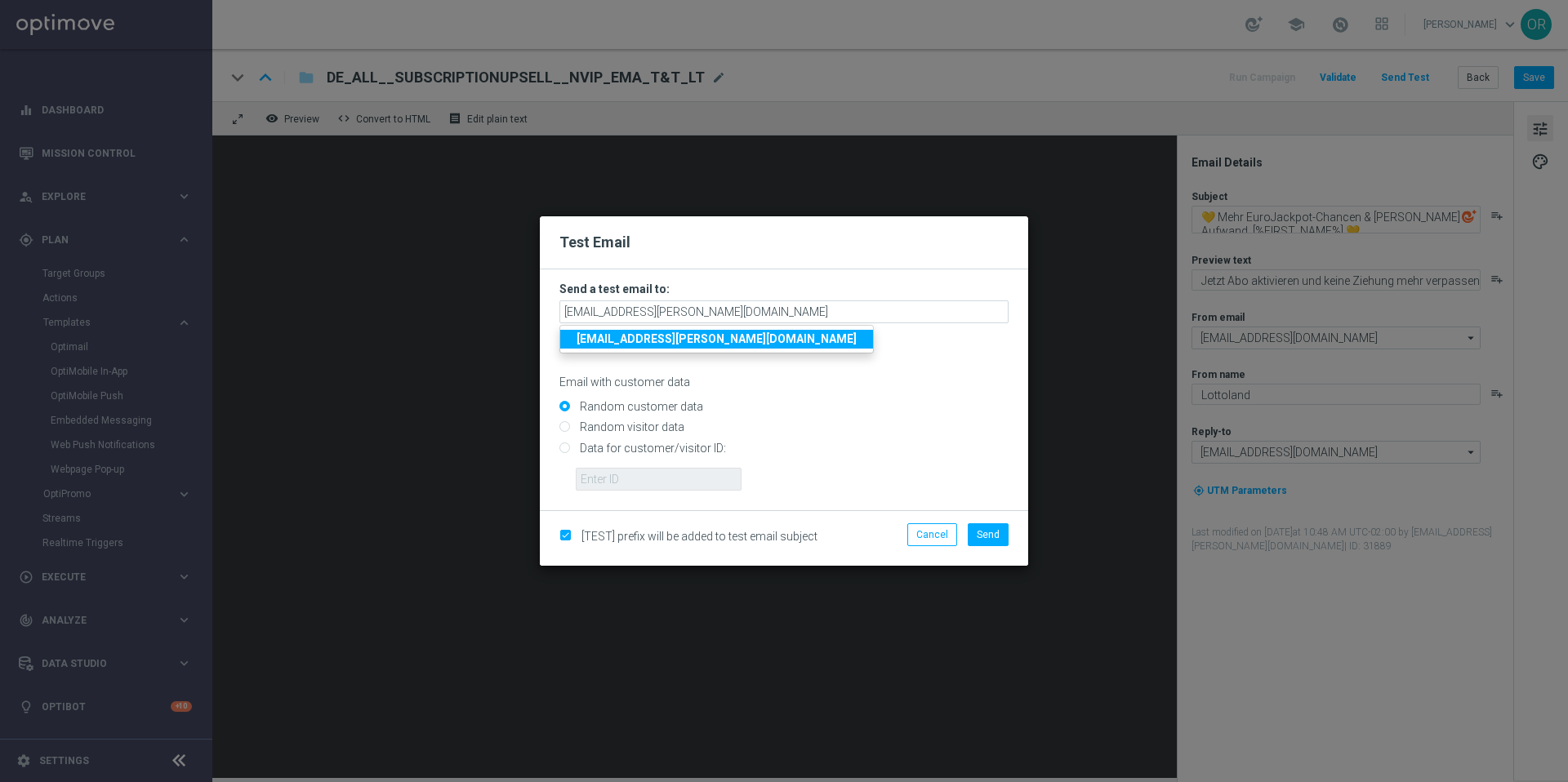
click at [727, 336] on strong "orsolya.reichardt+de@lottoland.com" at bounding box center [716, 338] width 280 height 13
click at [562, 447] on input "Data for customer/visitor ID:" at bounding box center [783, 455] width 449 height 23
radio input "true"
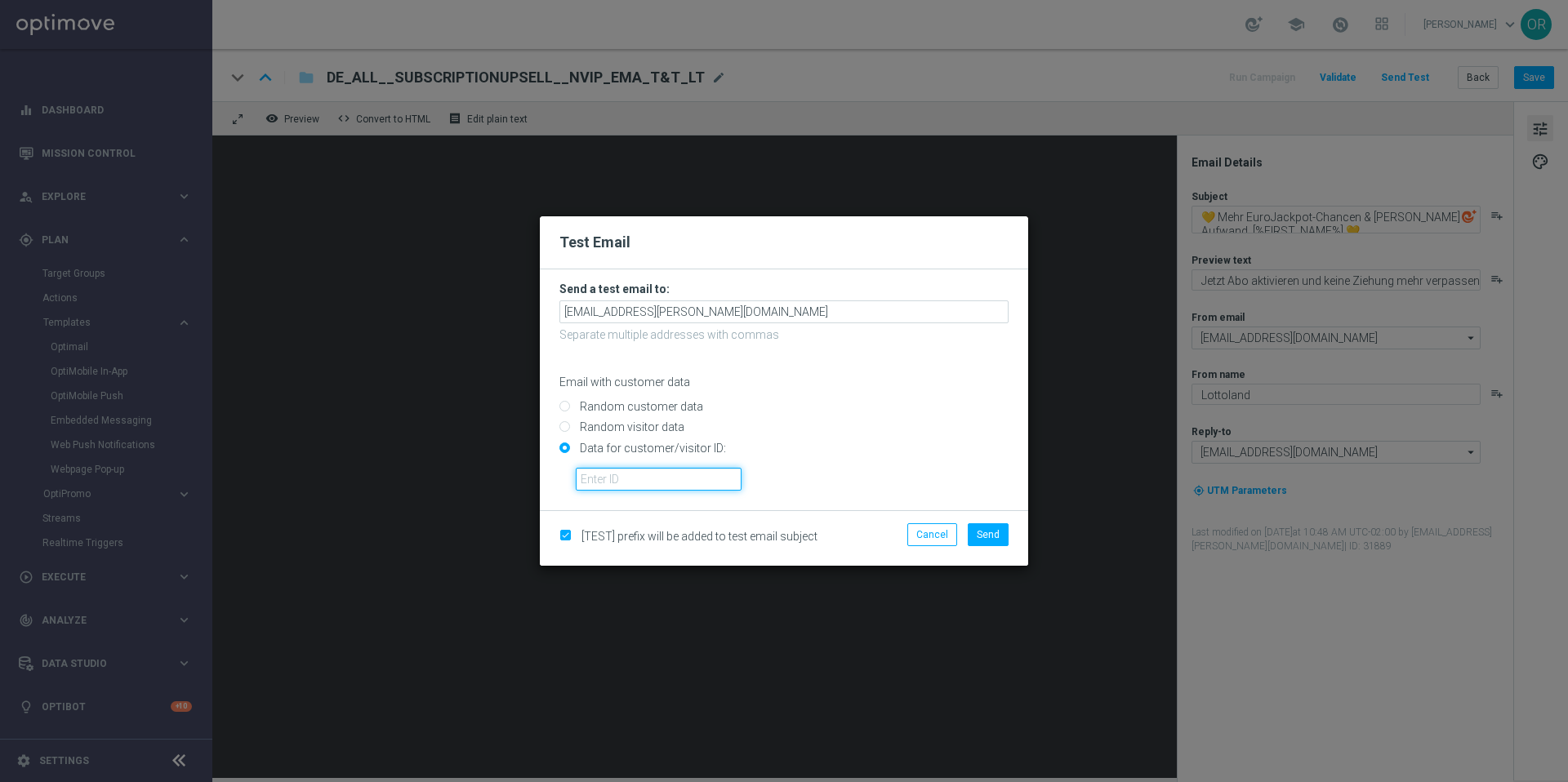
click at [628, 490] on input "text" at bounding box center [658, 479] width 165 height 23
paste input "224919302"
type input "224919302"
click at [997, 533] on span "Send" at bounding box center [988, 534] width 23 height 11
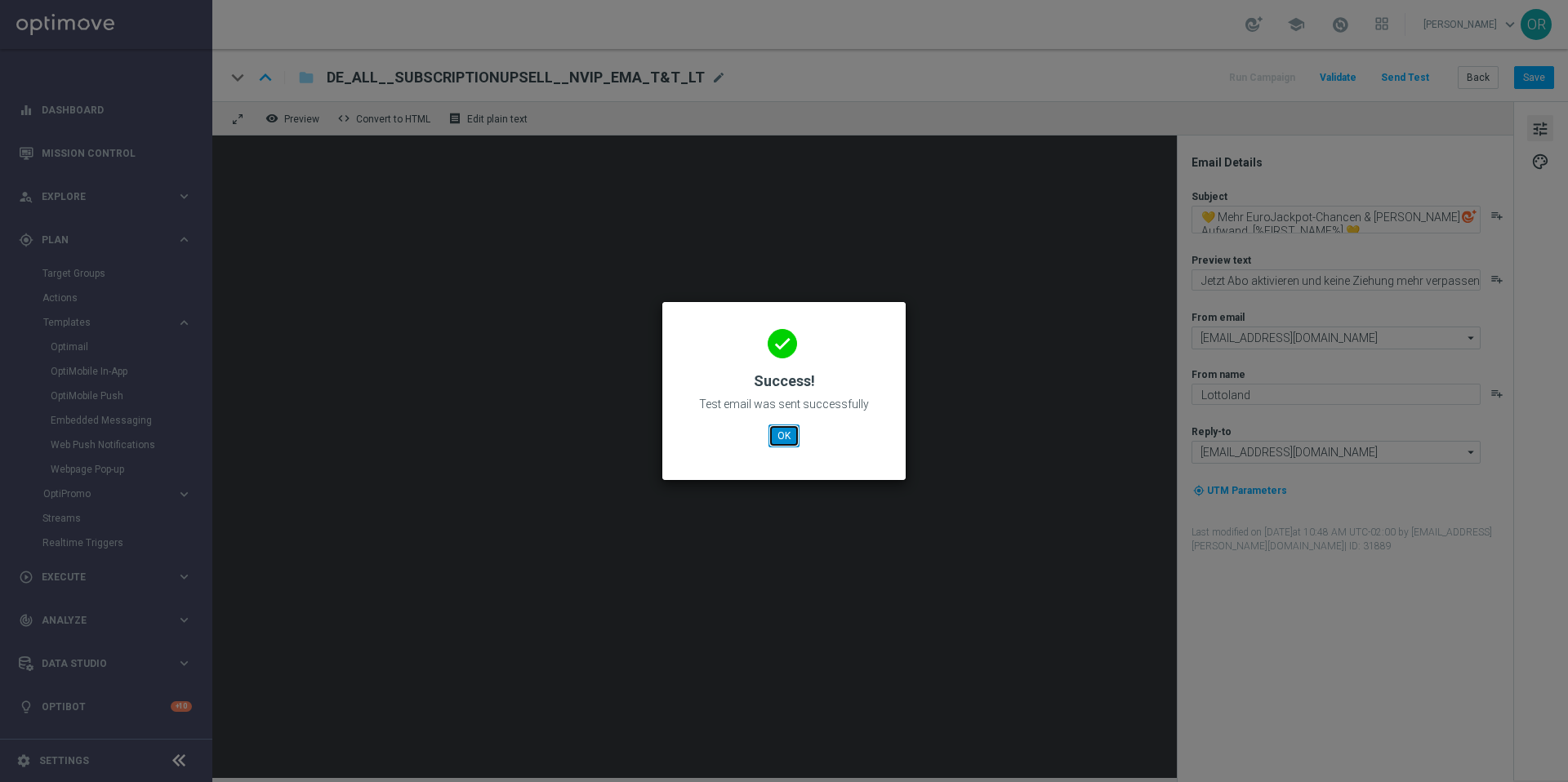
click at [784, 433] on button "OK" at bounding box center [784, 436] width 31 height 23
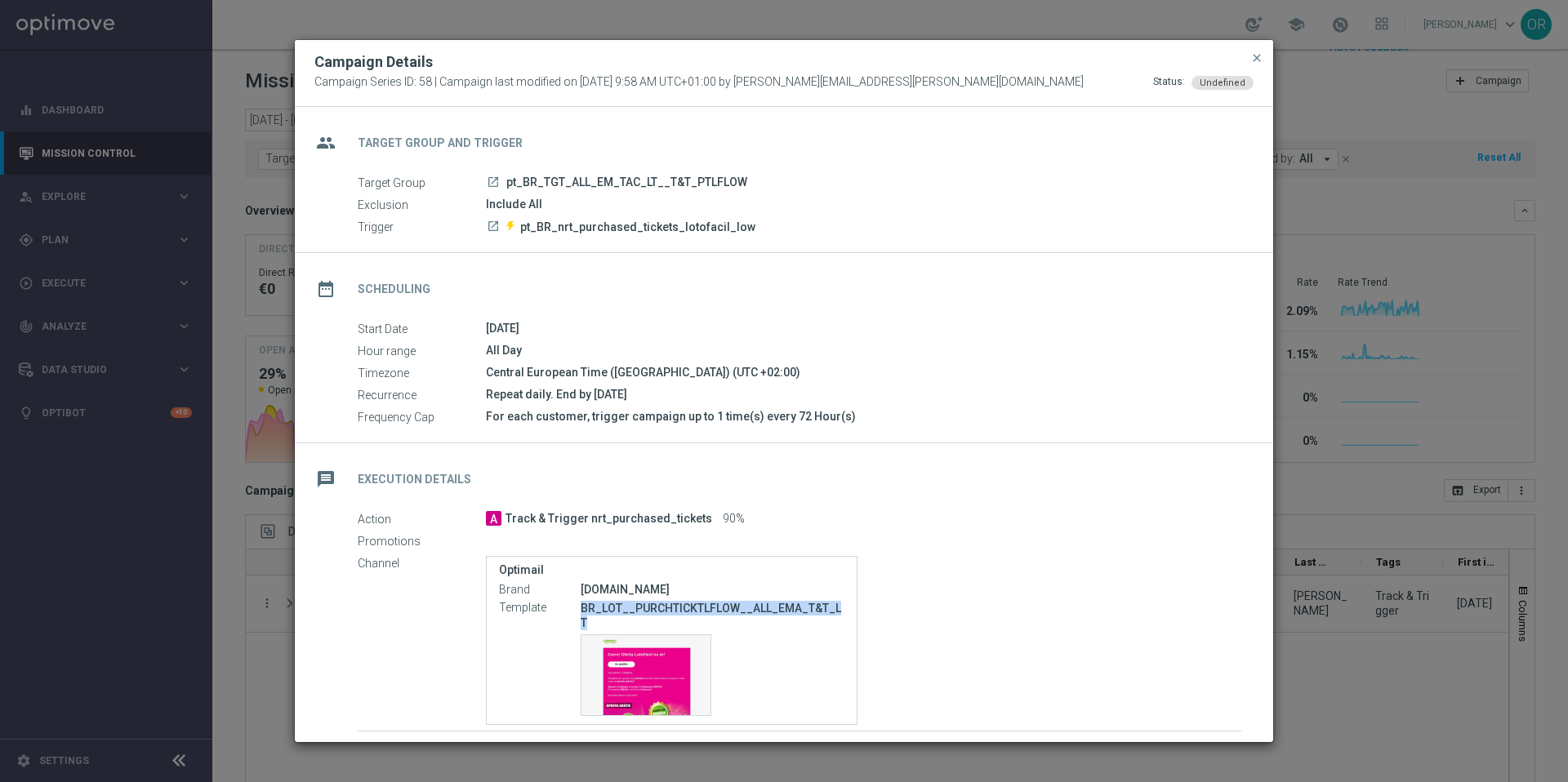
scroll to position [111, 0]
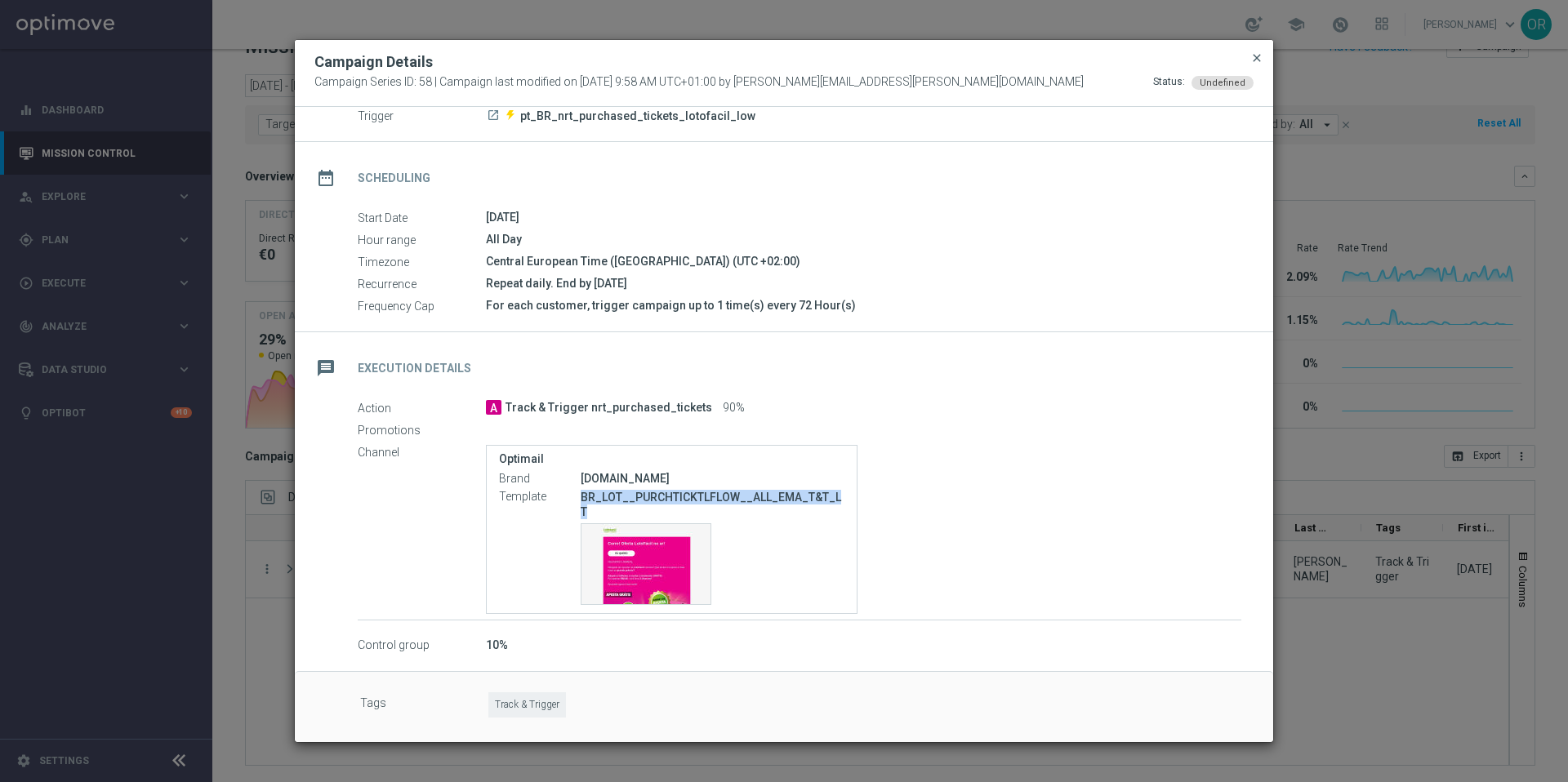
click at [1250, 59] on span "close" at bounding box center [1256, 58] width 13 height 13
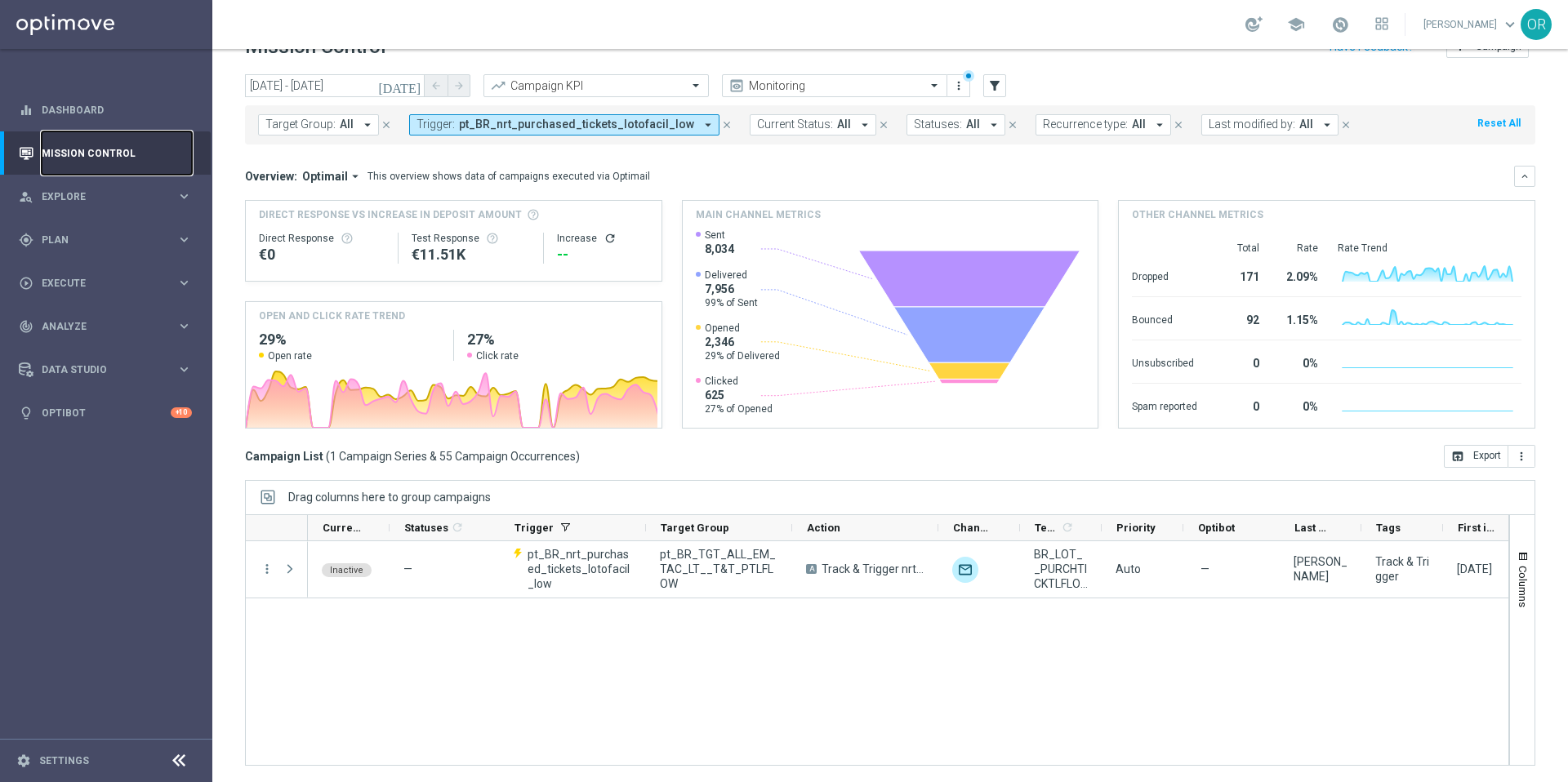
click at [97, 151] on link "Mission Control" at bounding box center [116, 153] width 150 height 43
click at [700, 126] on icon "arrow_drop_down" at bounding box center [707, 124] width 15 height 15
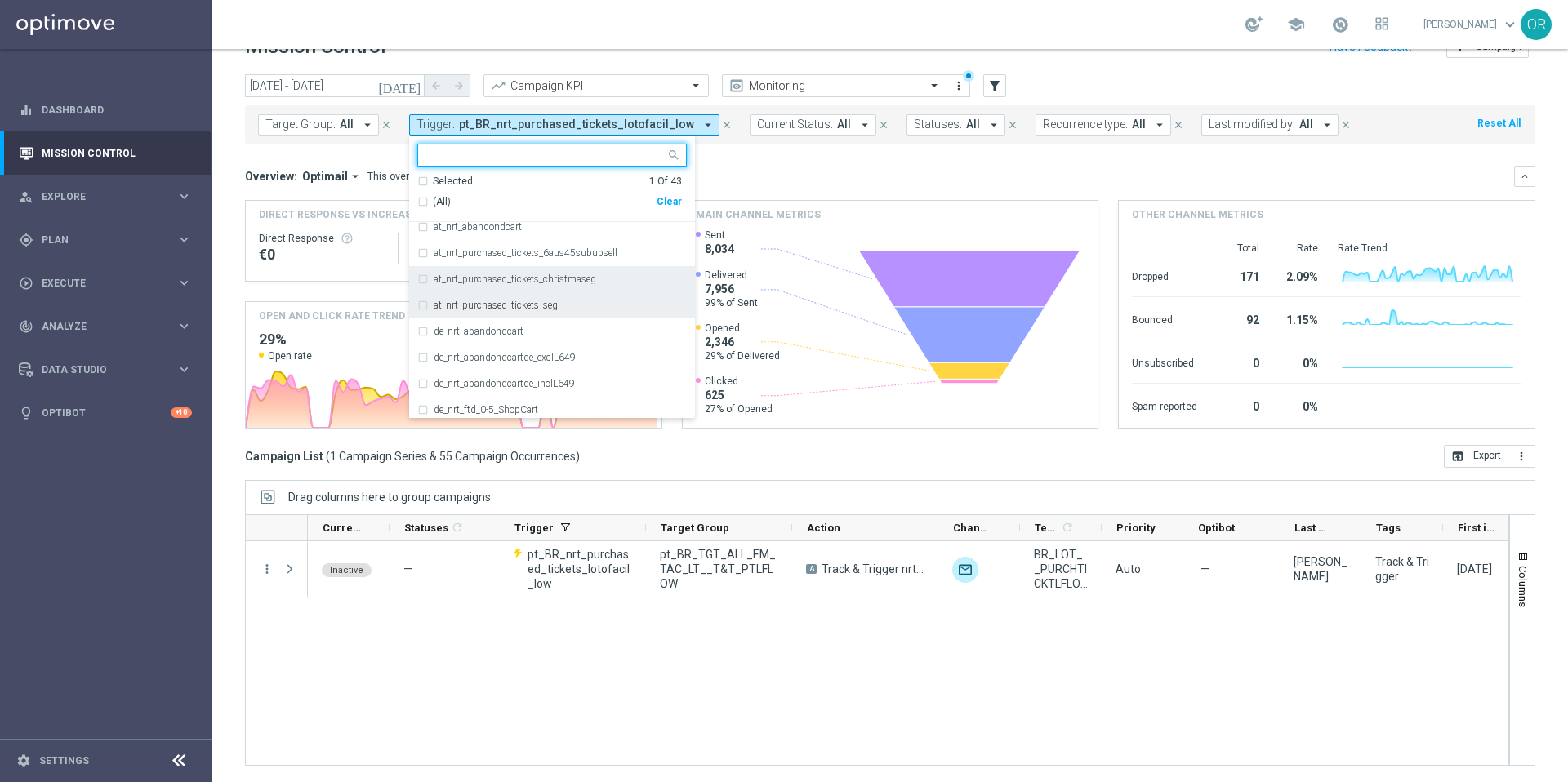
scroll to position [39, 0]
click at [419, 272] on div "at_nrt_purchased_tickets_christmaseg" at bounding box center [551, 275] width 270 height 26
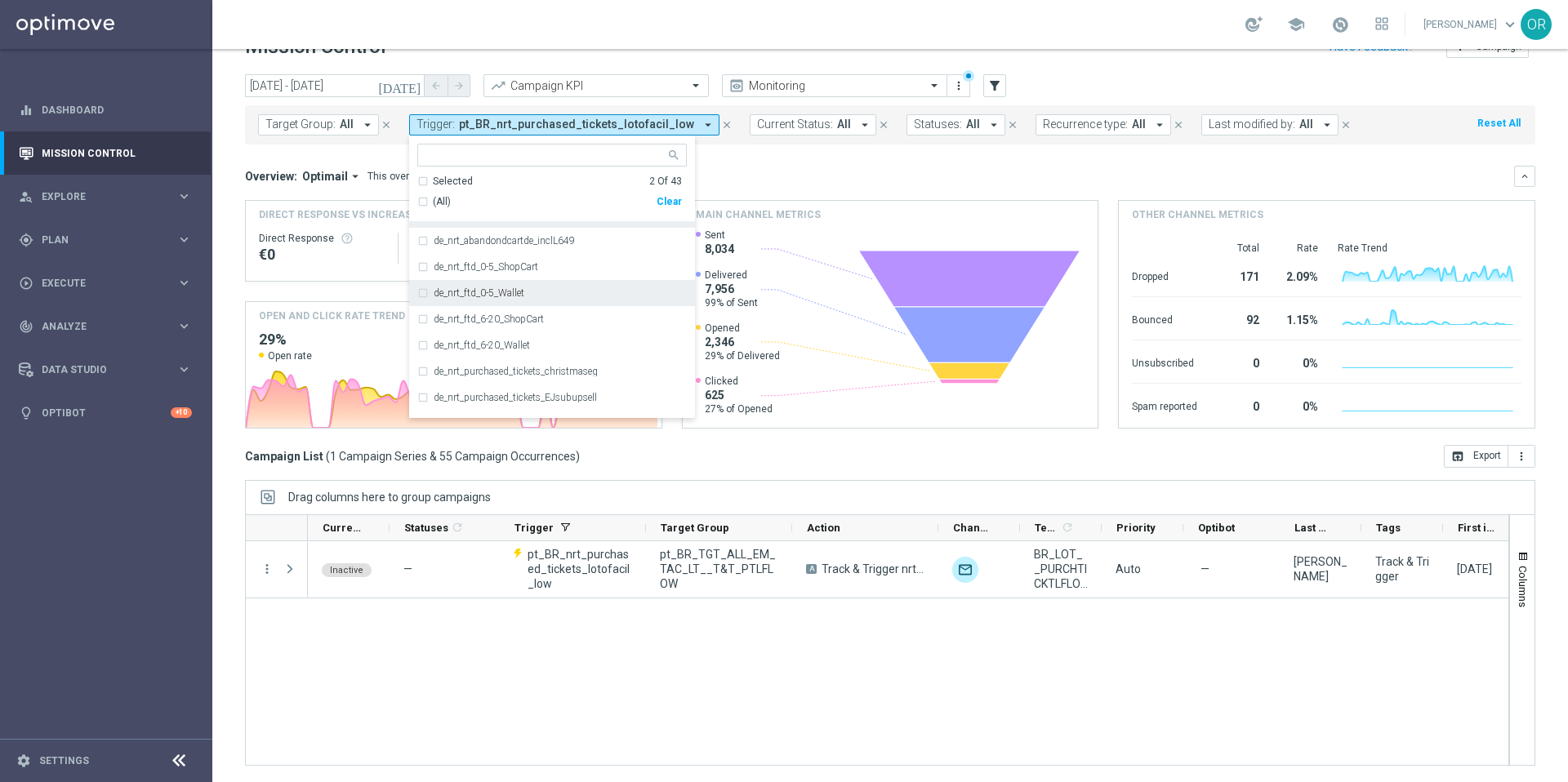
scroll to position [183, 0]
click at [420, 366] on div "de_nrt_purchased_tickets_christmaseg" at bounding box center [551, 365] width 270 height 26
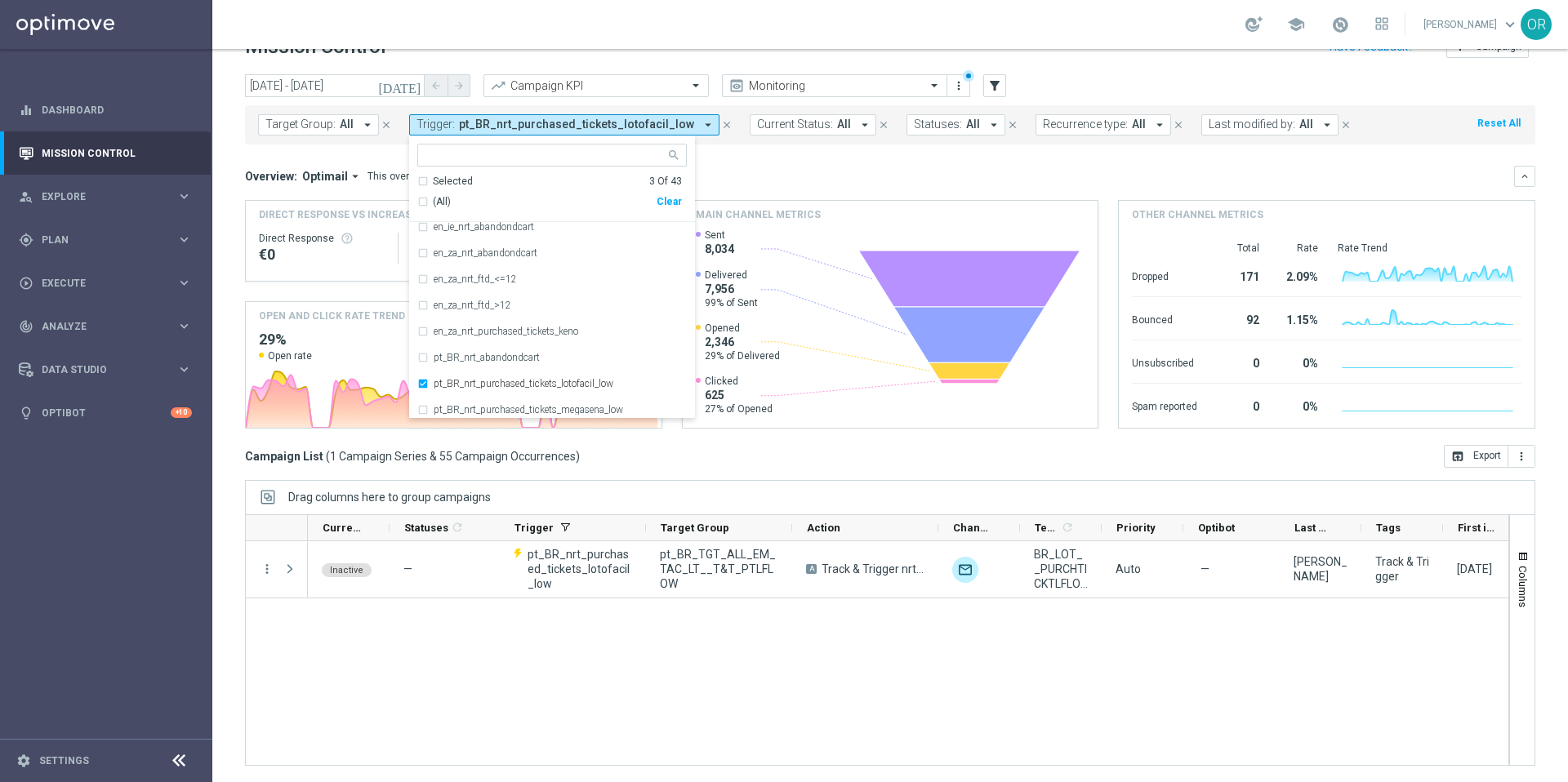
scroll to position [529, 0]
click at [425, 383] on div "pt_BR_nrt_purchased_tickets_lotofacil_low" at bounding box center [551, 385] width 270 height 26
click at [837, 179] on div "Overview: Optimail arrow_drop_down This overview shows data of campaigns execut…" at bounding box center [879, 176] width 1269 height 15
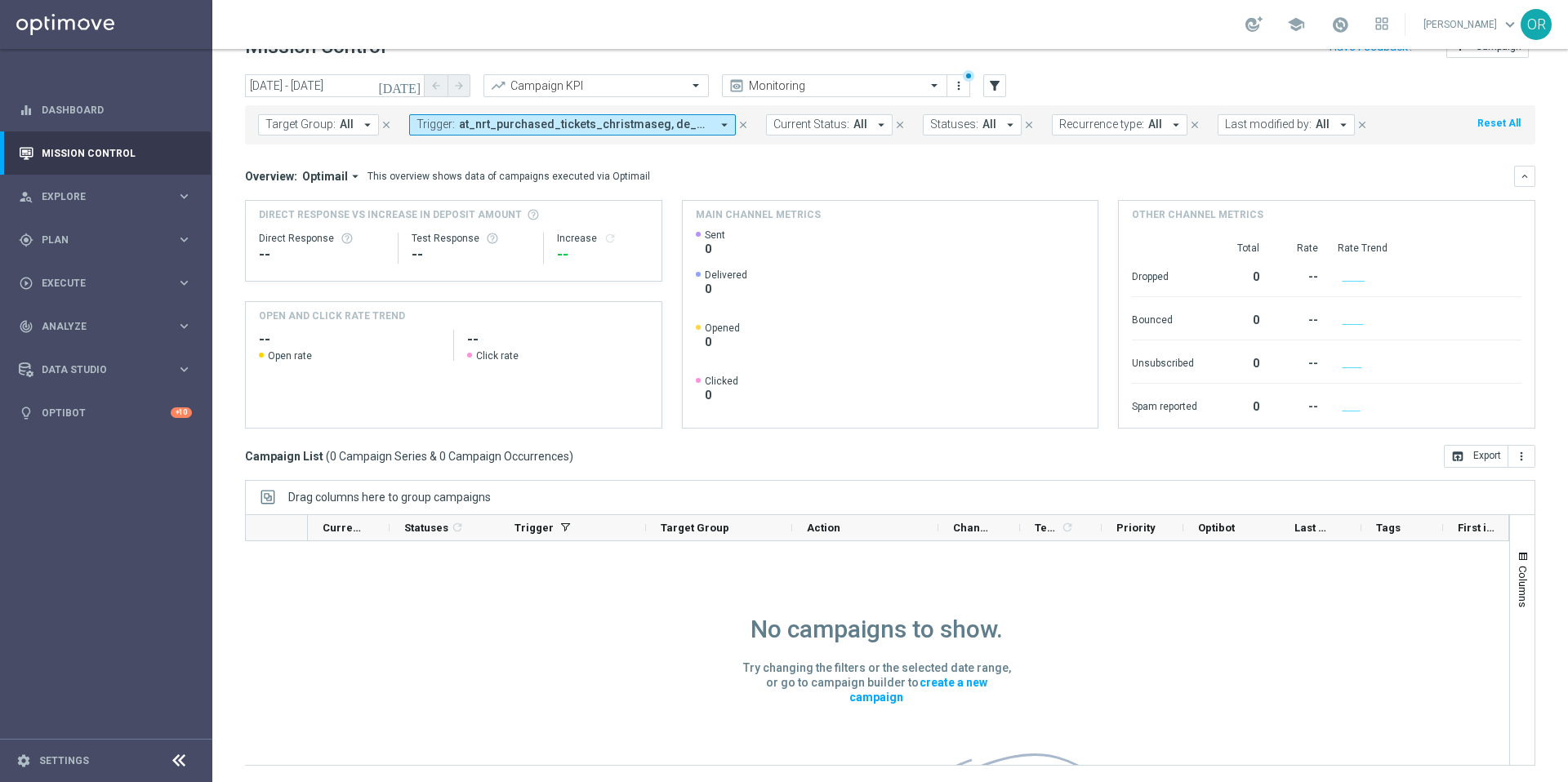
click at [414, 88] on icon "[DATE]" at bounding box center [400, 85] width 44 height 15
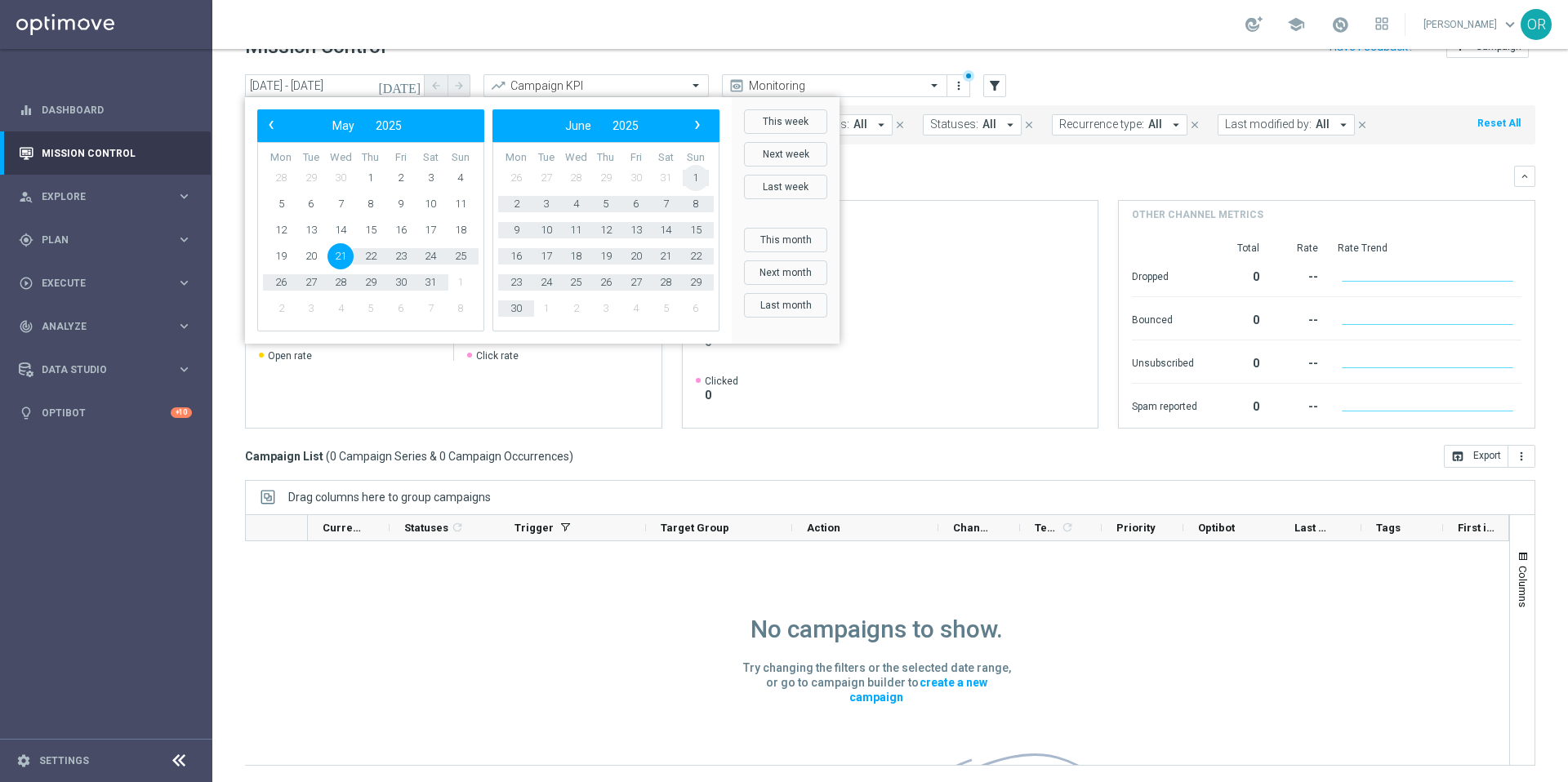
click at [695, 178] on span "1" at bounding box center [695, 177] width 26 height 26
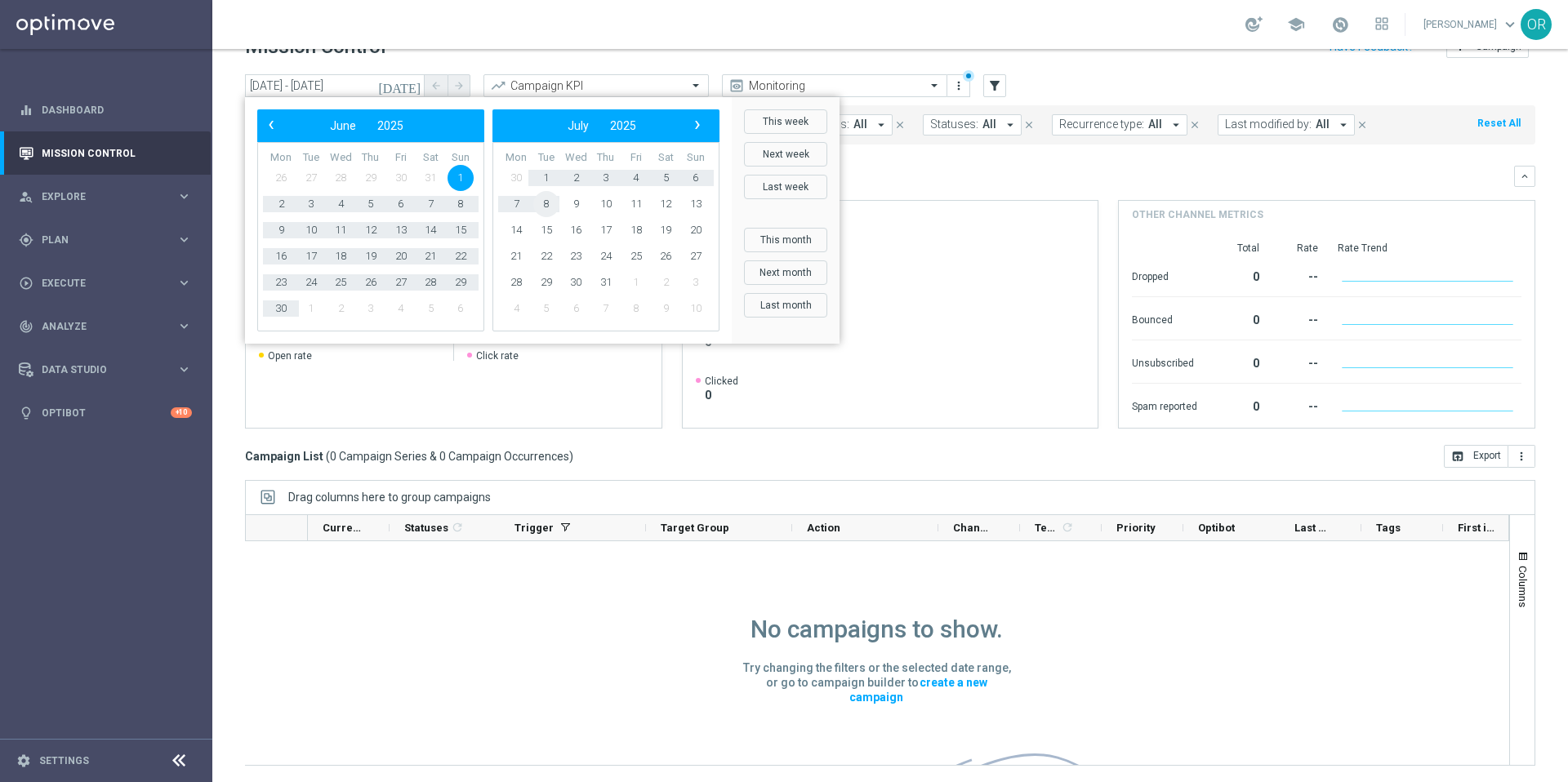
click at [548, 203] on span "8" at bounding box center [546, 204] width 26 height 26
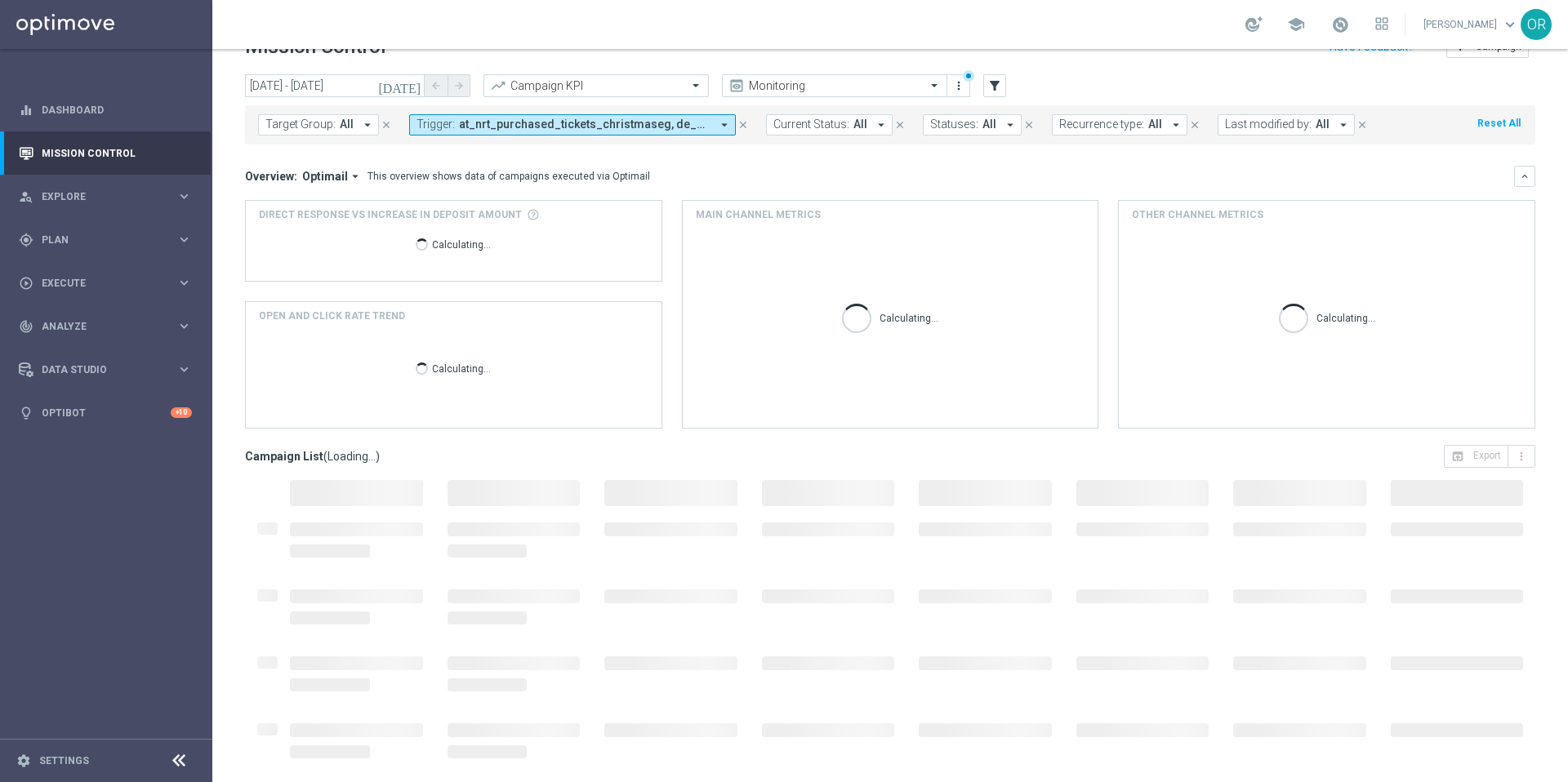
click at [417, 85] on icon "[DATE]" at bounding box center [400, 85] width 44 height 15
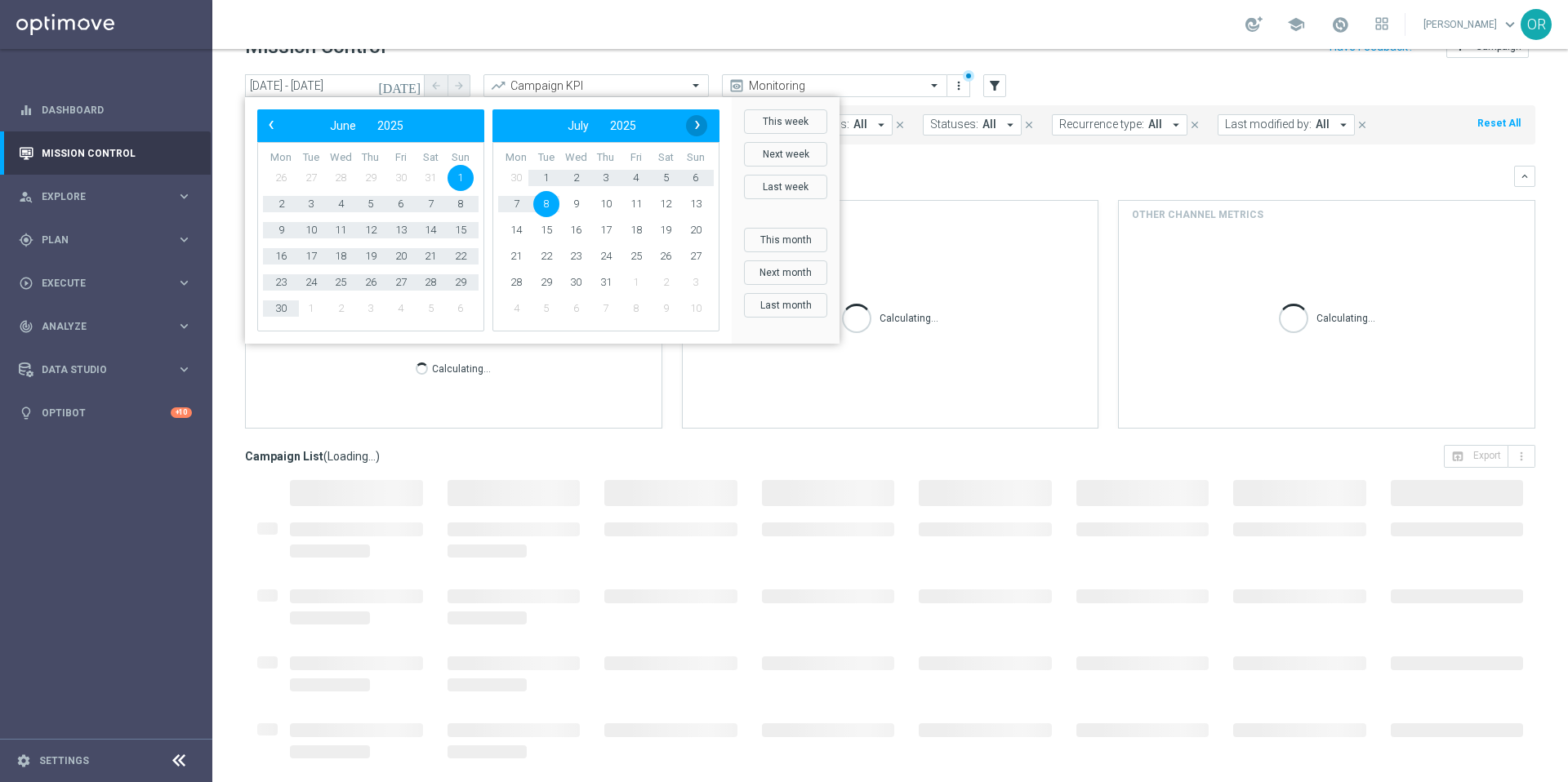
click at [700, 126] on span "›" at bounding box center [697, 125] width 22 height 22
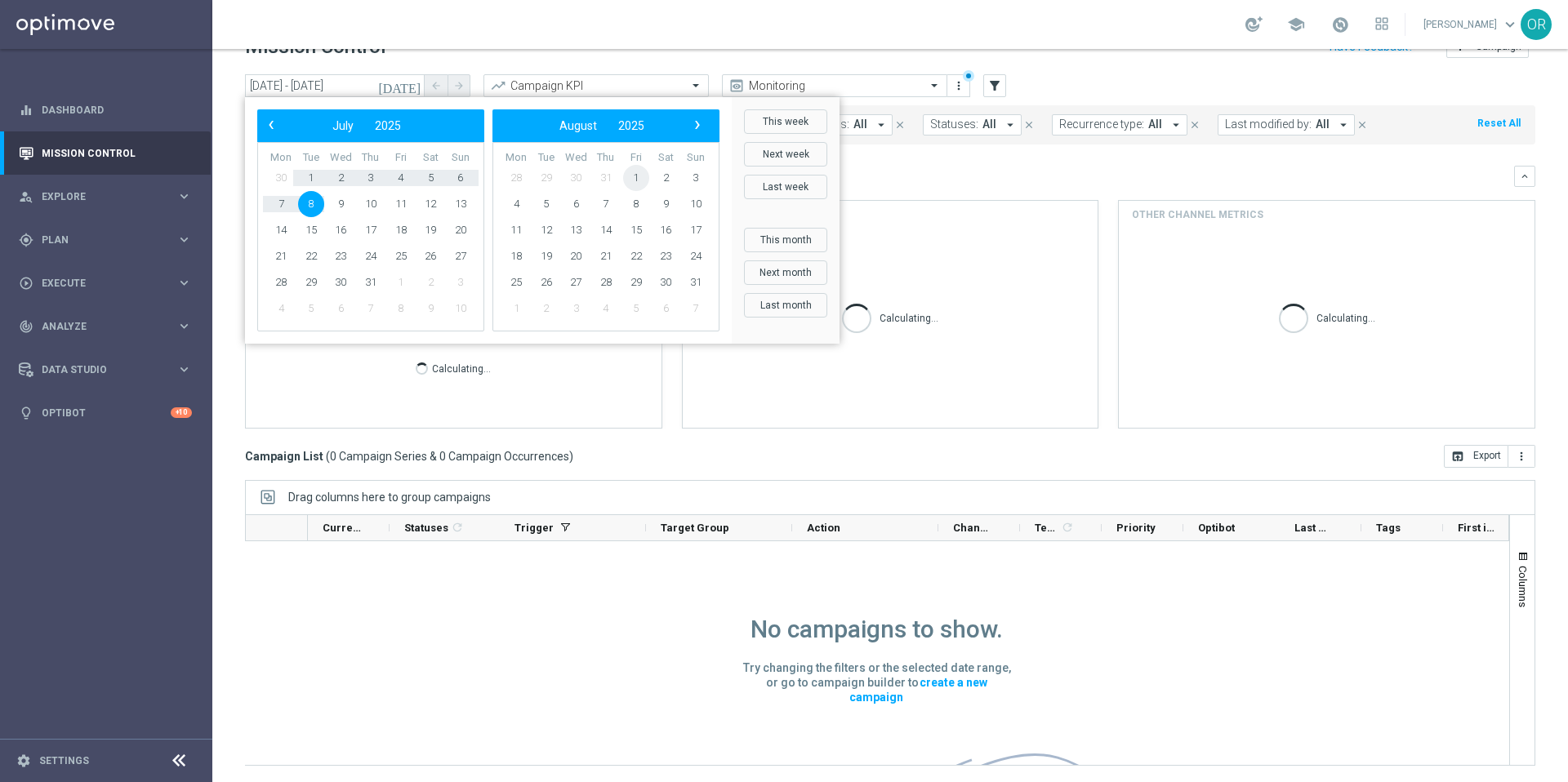
click at [643, 173] on span "1" at bounding box center [636, 177] width 26 height 26
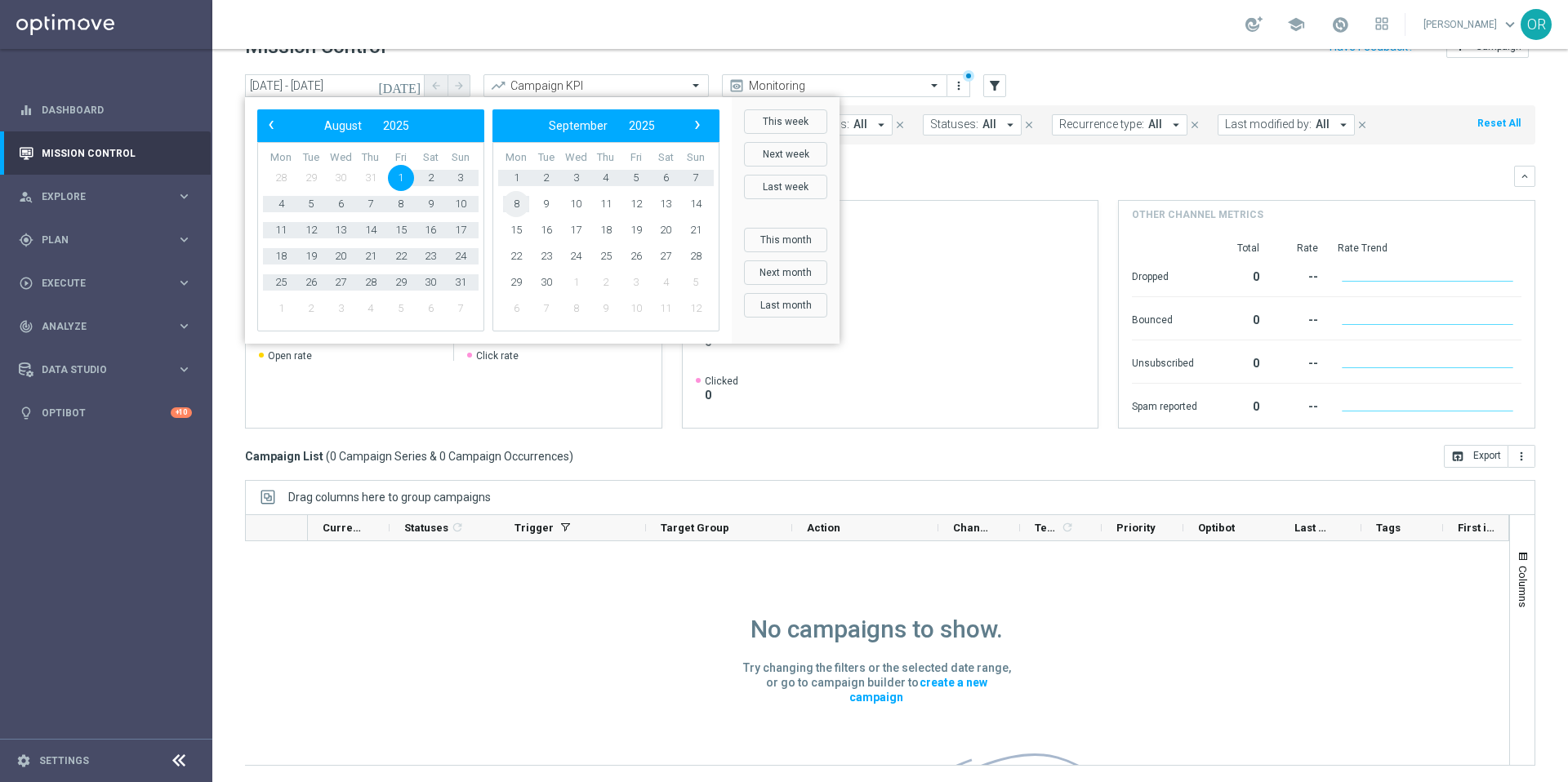
click at [512, 201] on span "8" at bounding box center [516, 204] width 26 height 26
type input "[DATE] - [DATE]"
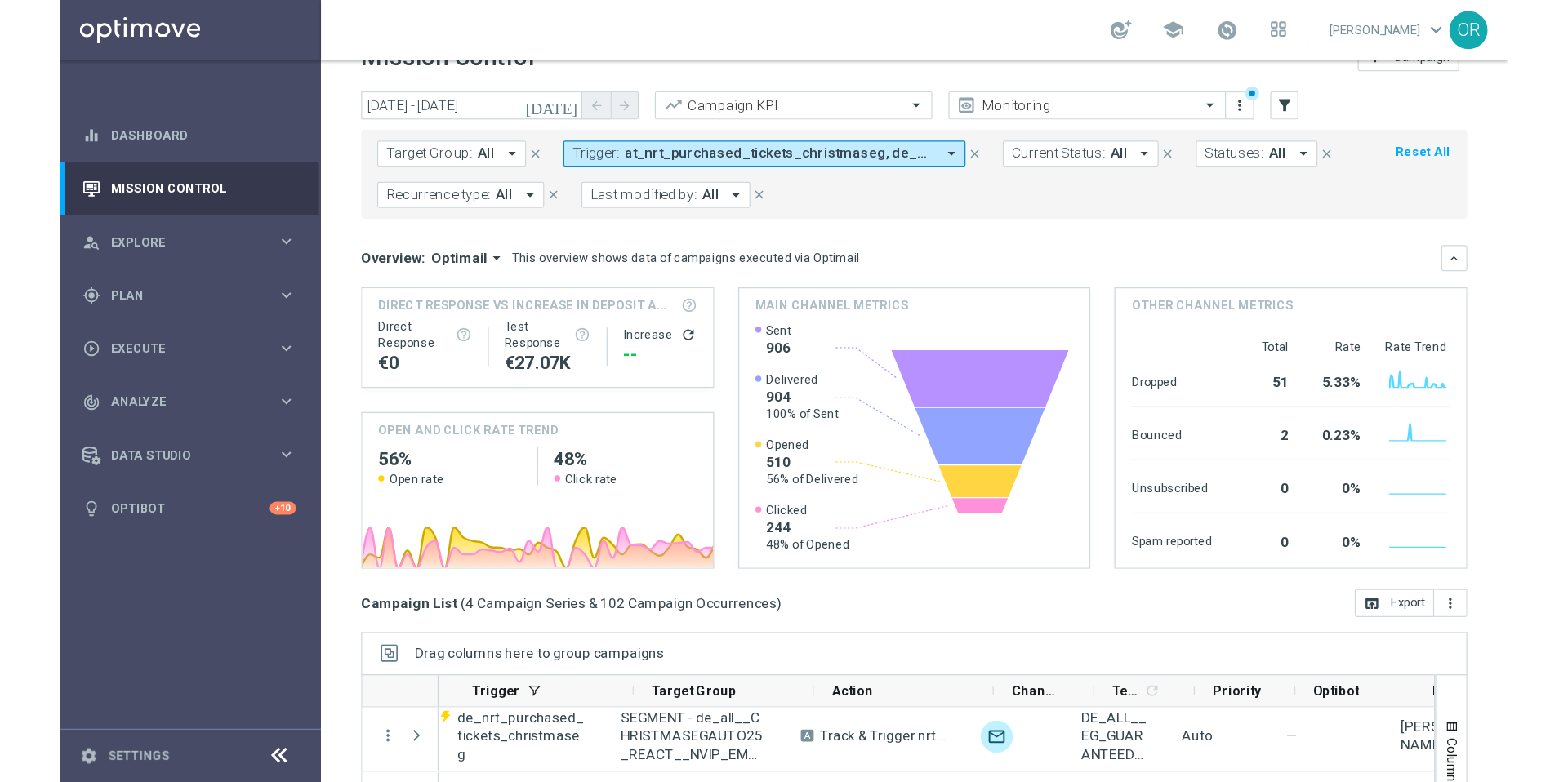
scroll to position [0, 178]
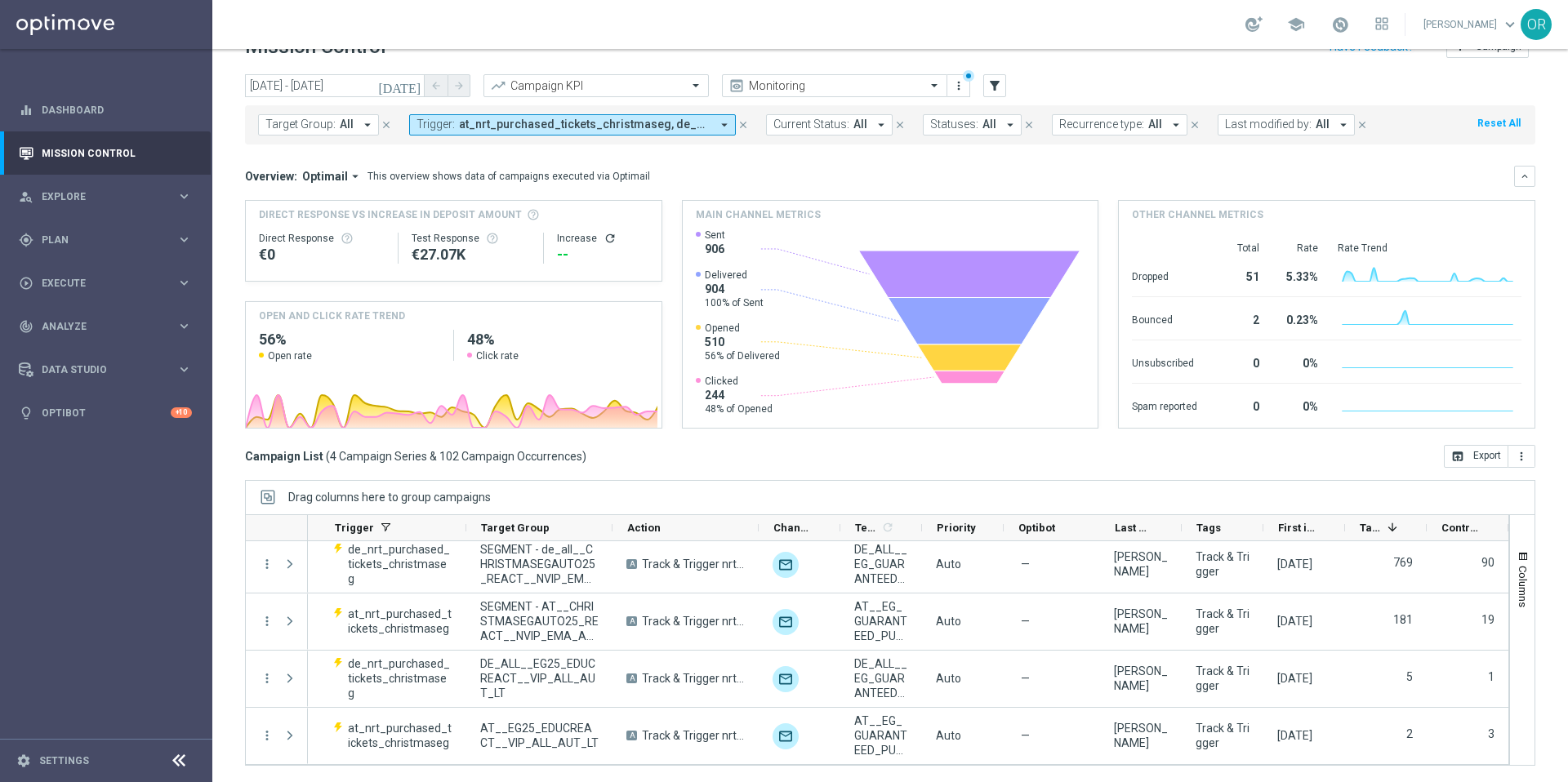
click at [719, 125] on icon "arrow_drop_down" at bounding box center [724, 124] width 15 height 15
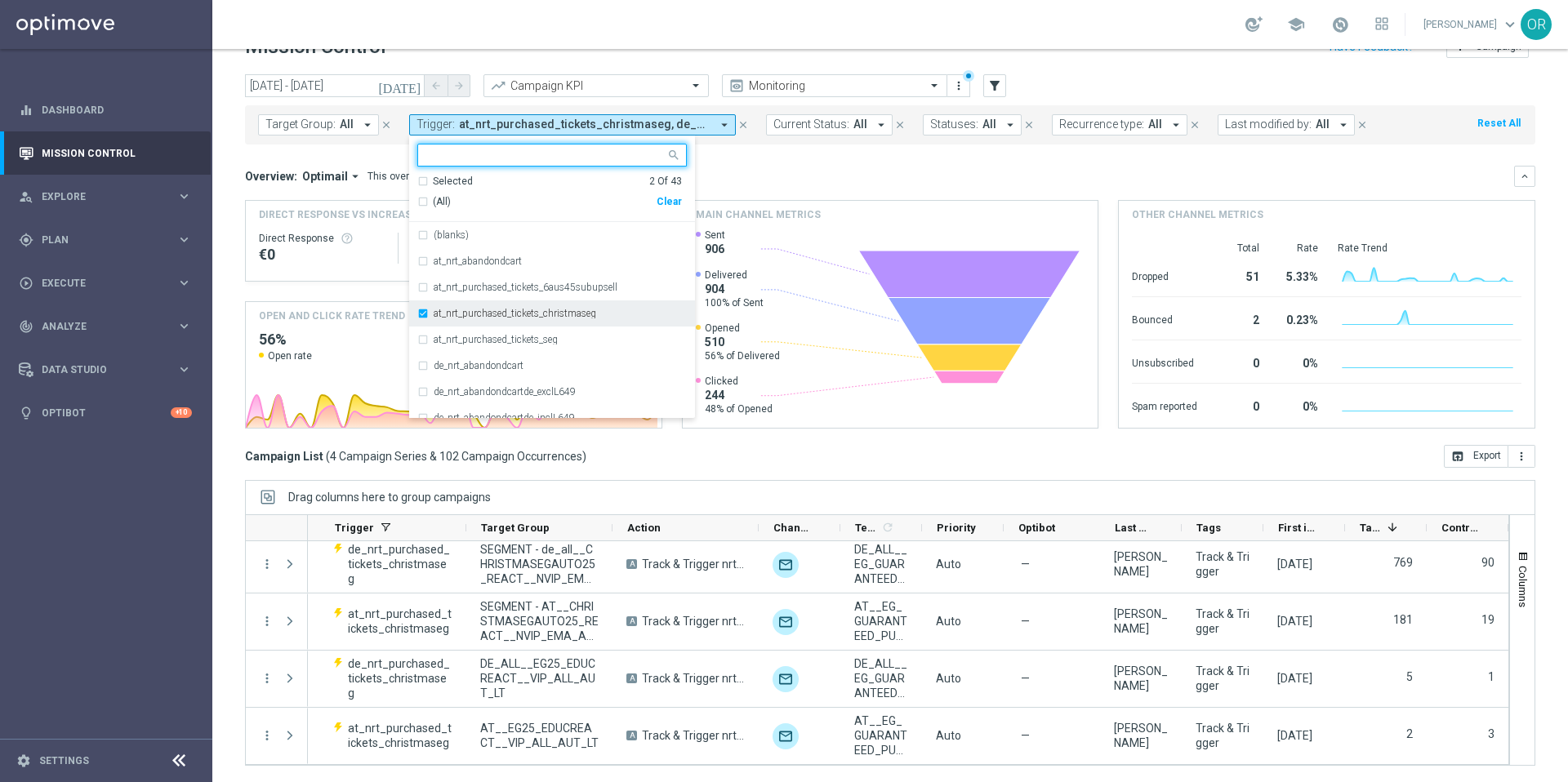
click at [420, 314] on div "at_nrt_purchased_tickets_christmaseg" at bounding box center [551, 313] width 270 height 26
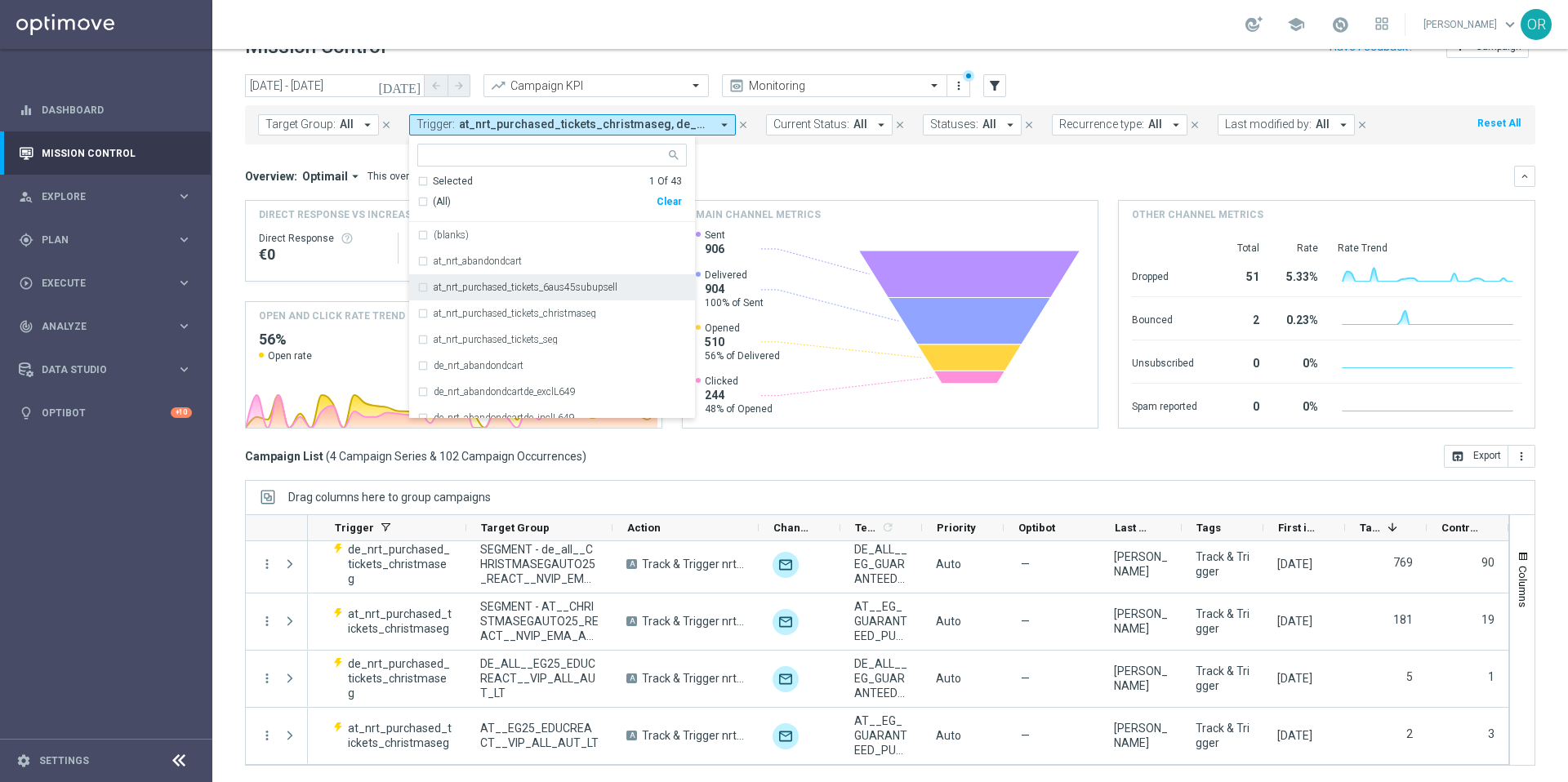
click at [422, 286] on div "at_nrt_purchased_tickets_6aus45subupsell" at bounding box center [551, 287] width 270 height 26
click at [417, 299] on div "de_nrt_purchased_tickets_christmaseg" at bounding box center [551, 299] width 270 height 26
click at [419, 326] on div "de_nrt_purchased_tickets_EJsubupsell" at bounding box center [551, 325] width 270 height 26
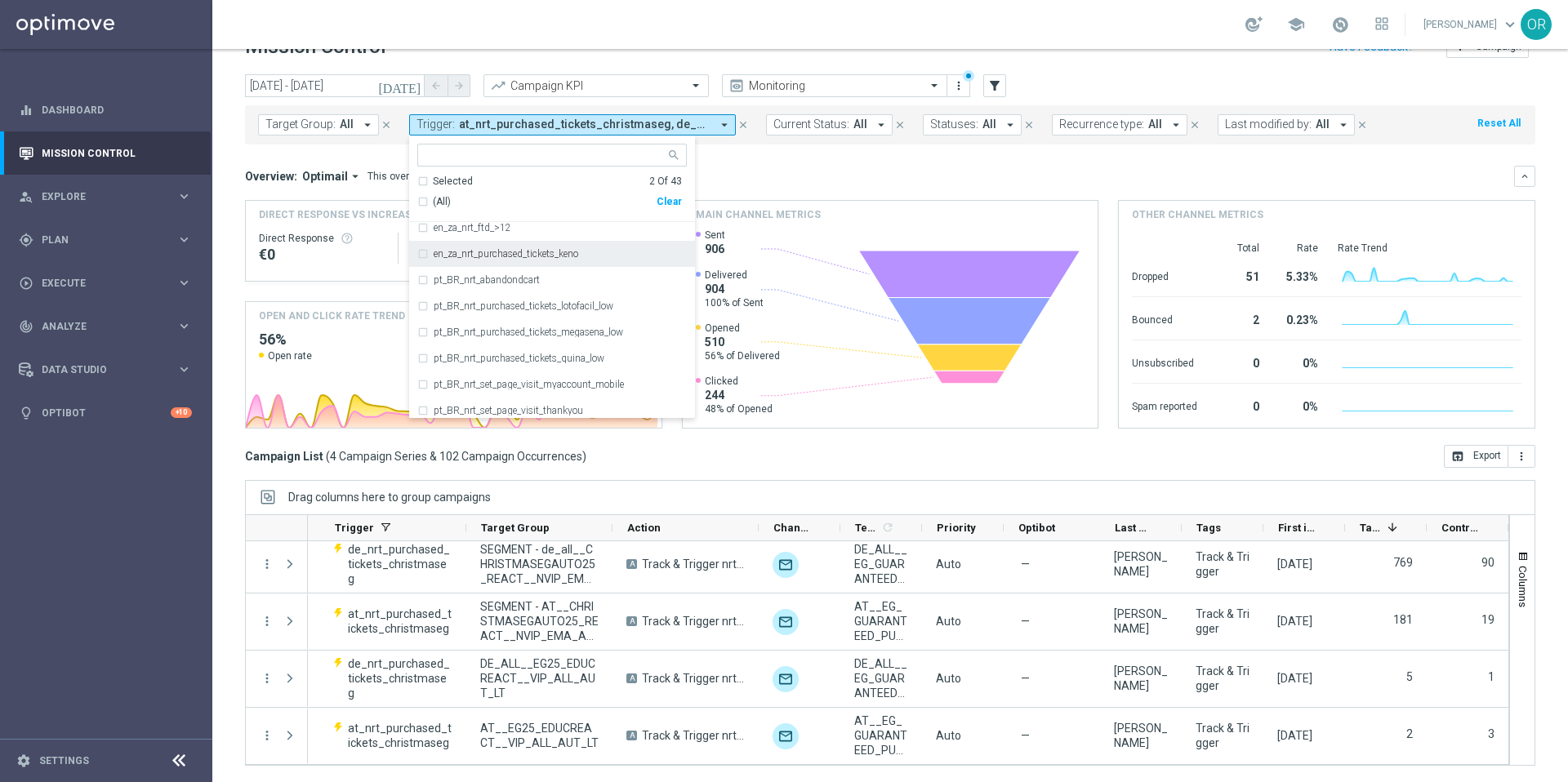
drag, startPoint x: 792, startPoint y: 164, endPoint x: 761, endPoint y: 181, distance: 35.4
click at [792, 164] on mini-dashboard "Overview: Optimail arrow_drop_down This overview shows data of campaigns execut…" at bounding box center [890, 295] width 1291 height 301
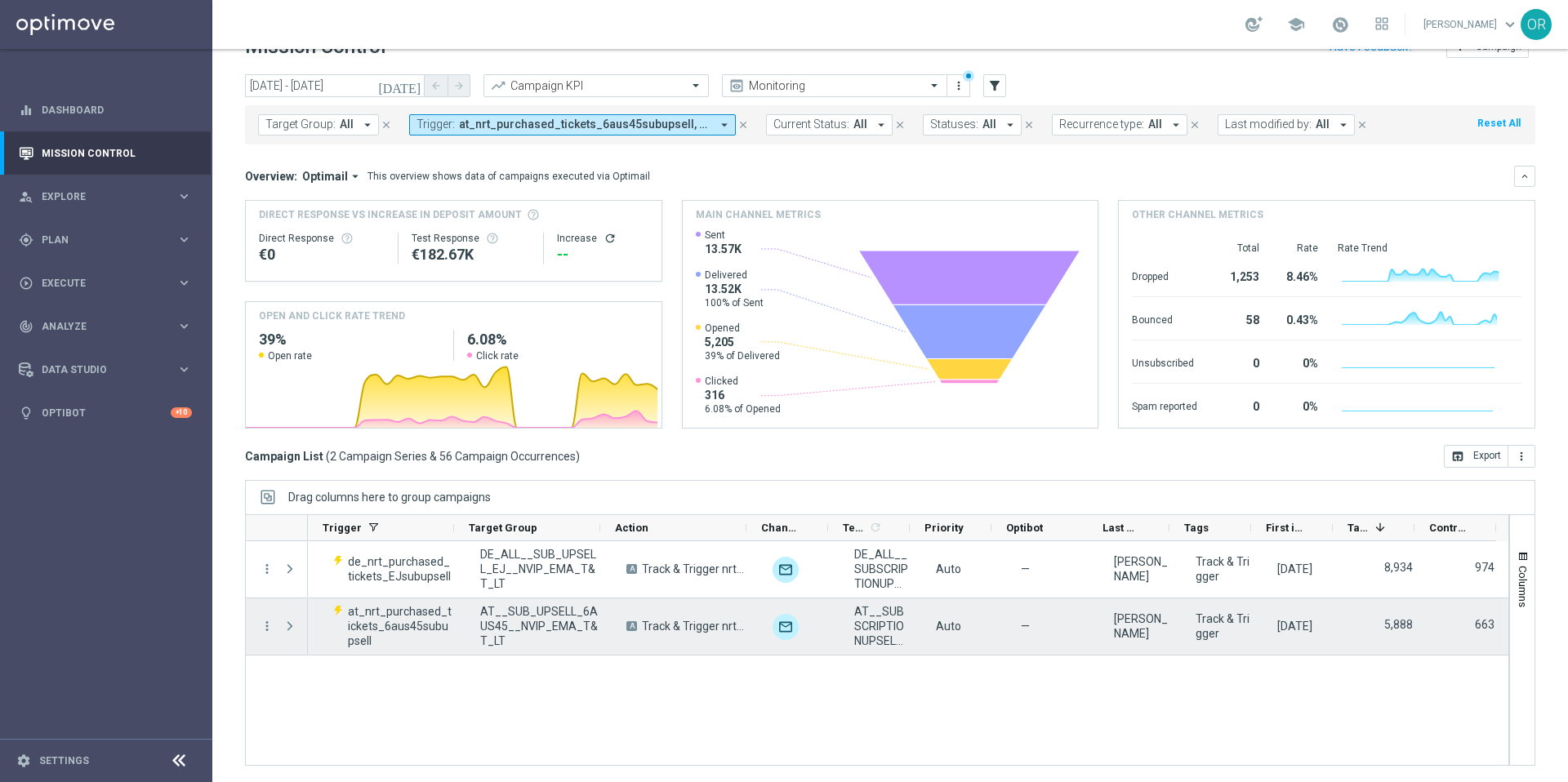
scroll to position [0, 190]
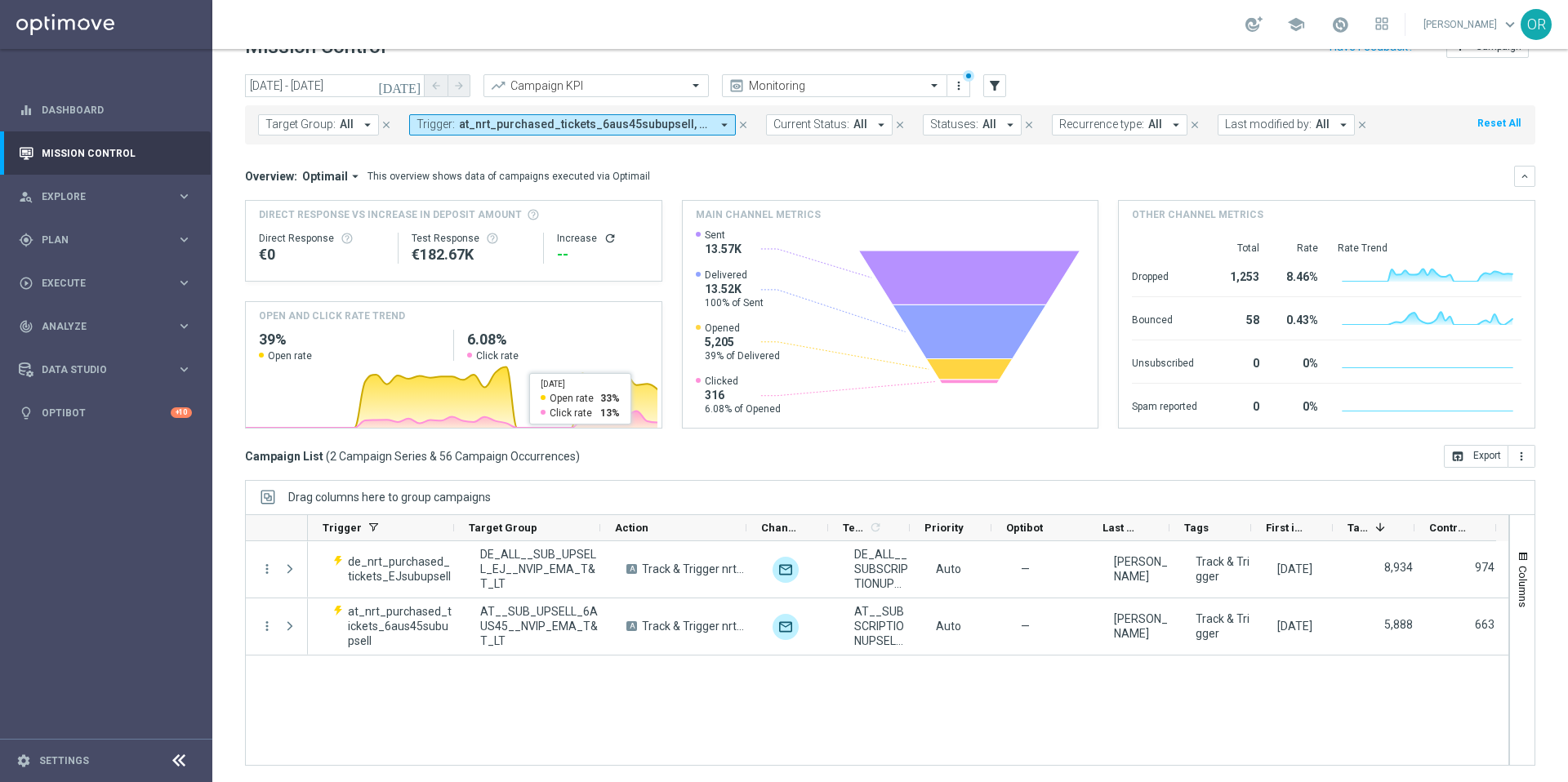
click at [642, 455] on div "Campaign List ( 2 Campaign Series & 56 Campaign Occurrences ) open_in_browser E…" at bounding box center [890, 456] width 1291 height 23
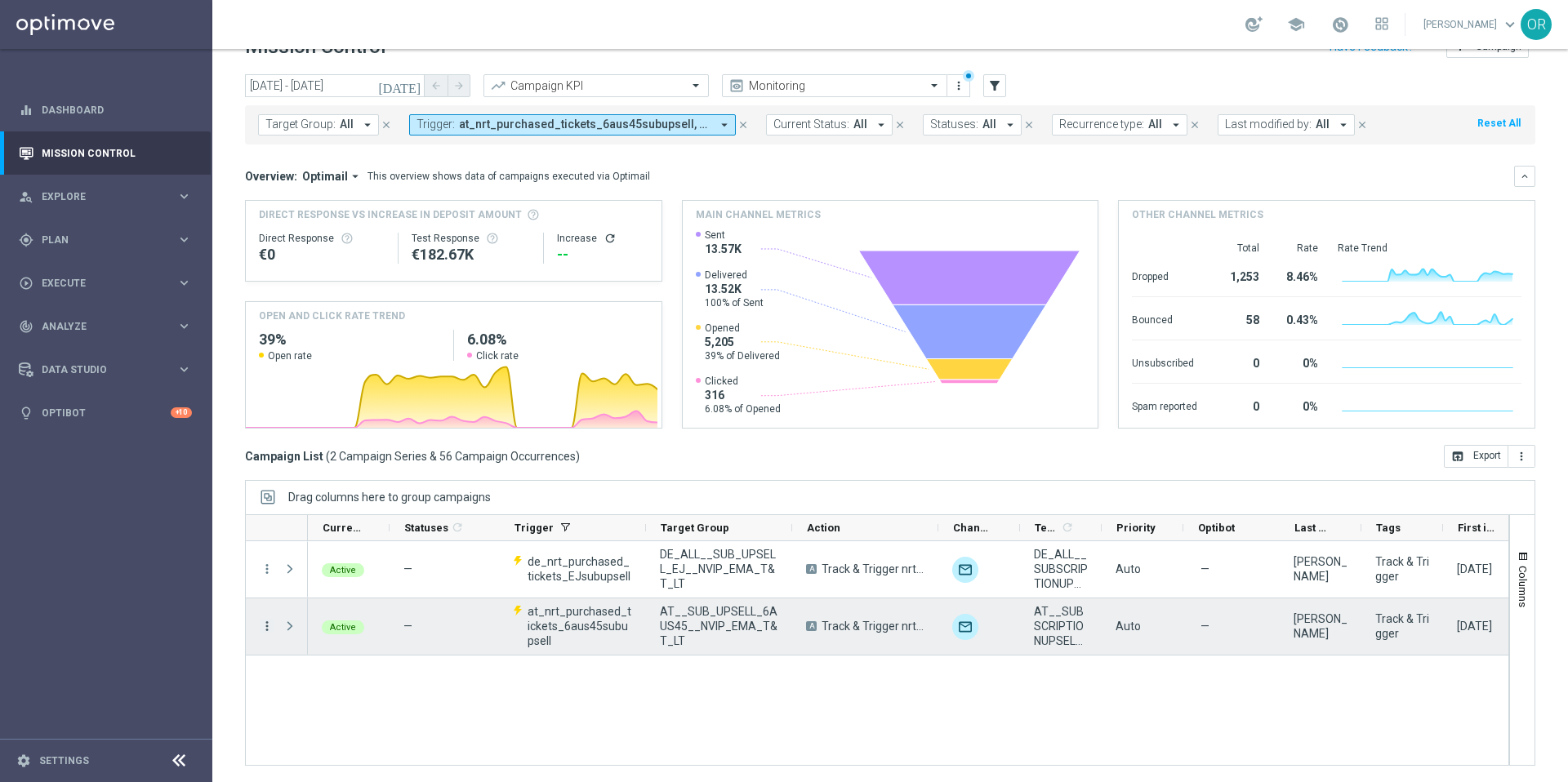
click at [268, 626] on icon "more_vert" at bounding box center [266, 625] width 15 height 15
click at [553, 687] on div "Active — de_nrt_purchased_tickets_EJsubupsell DE_ALL__SUB_UPSELL_EJ__NVIP_EMA_T…" at bounding box center [907, 653] width 1200 height 224
